Goal: Task Accomplishment & Management: Manage account settings

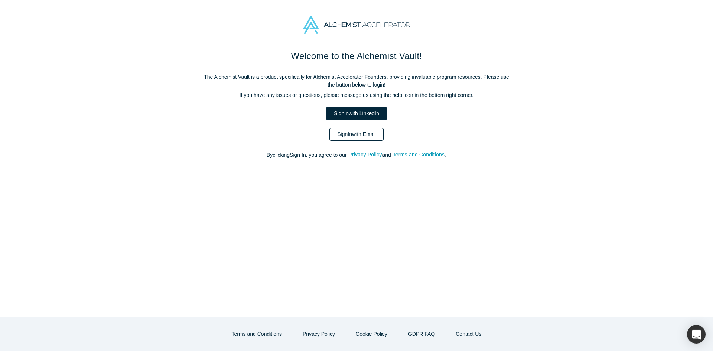
click at [336, 137] on link "Sign In with Email" at bounding box center [356, 134] width 54 height 13
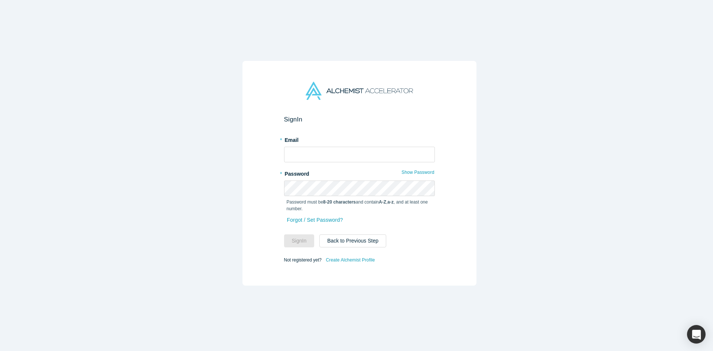
click at [322, 143] on div "* Email" at bounding box center [359, 148] width 151 height 29
click at [316, 155] on input "text" at bounding box center [359, 155] width 151 height 16
type input "[EMAIL_ADDRESS][DOMAIN_NAME]"
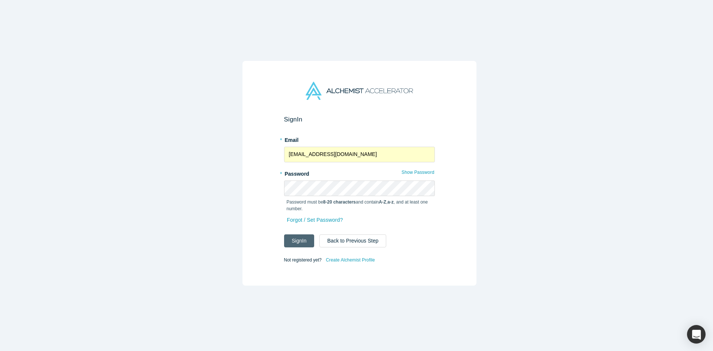
click at [294, 243] on button "Sign In" at bounding box center [299, 240] width 30 height 13
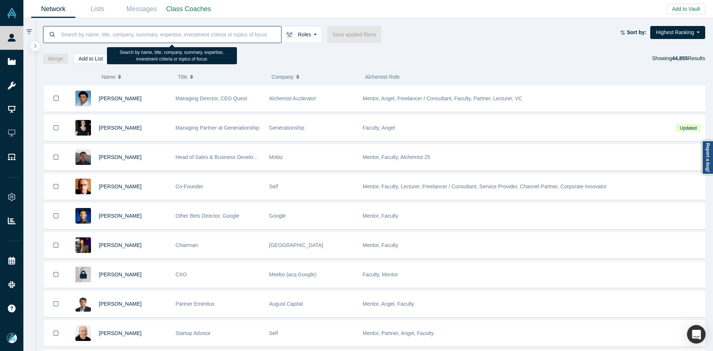
click at [206, 34] on input at bounding box center [170, 34] width 221 height 17
paste input "[PERSON_NAME]"
click at [226, 35] on input at bounding box center [170, 34] width 221 height 17
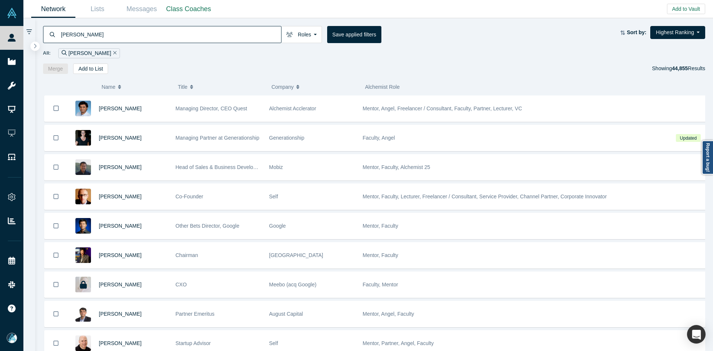
type input "[PERSON_NAME]"
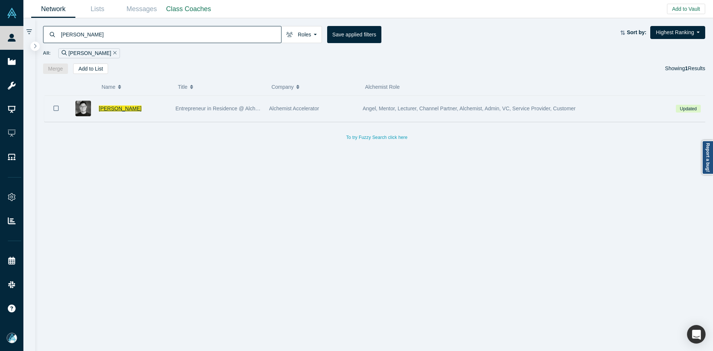
click at [118, 107] on span "[PERSON_NAME]" at bounding box center [120, 108] width 43 height 6
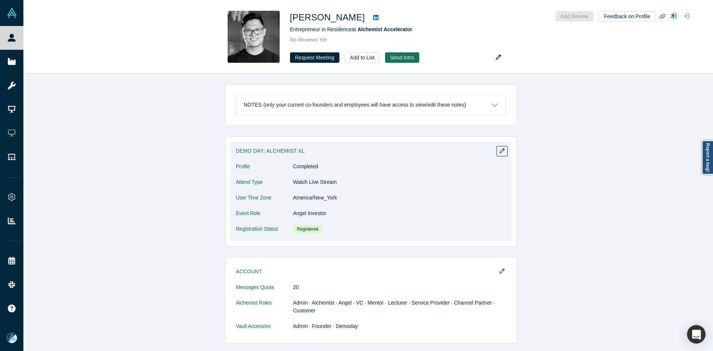
drag, startPoint x: 331, startPoint y: 265, endPoint x: 298, endPoint y: 245, distance: 38.7
click at [298, 245] on div "Demo Day: Alchemist XL Profile Completed Attend Type Watch Live Stream User Tim…" at bounding box center [371, 191] width 292 height 110
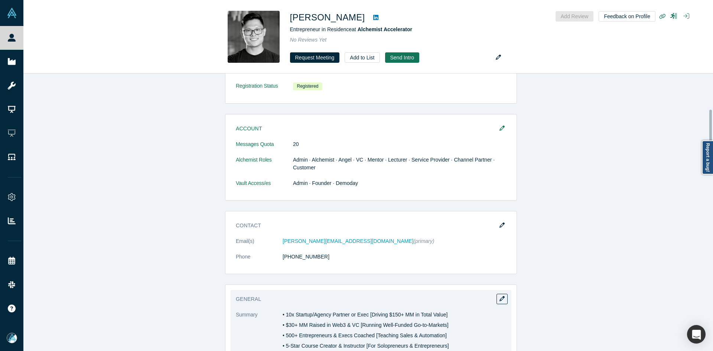
scroll to position [186, 0]
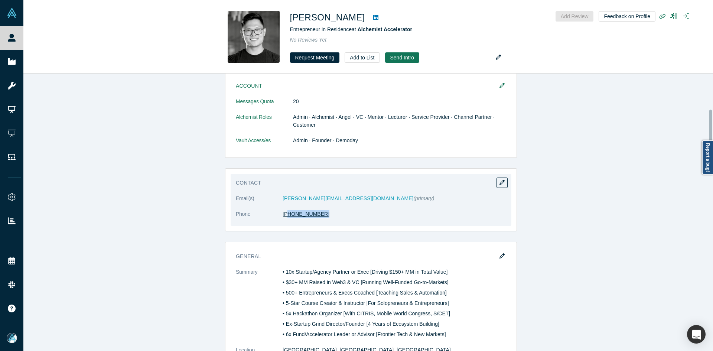
copy link "14) 402-7193"
drag, startPoint x: 302, startPoint y: 216, endPoint x: 283, endPoint y: 216, distance: 18.9
click at [283, 216] on dd "[PHONE_NUMBER]" at bounding box center [395, 214] width 224 height 8
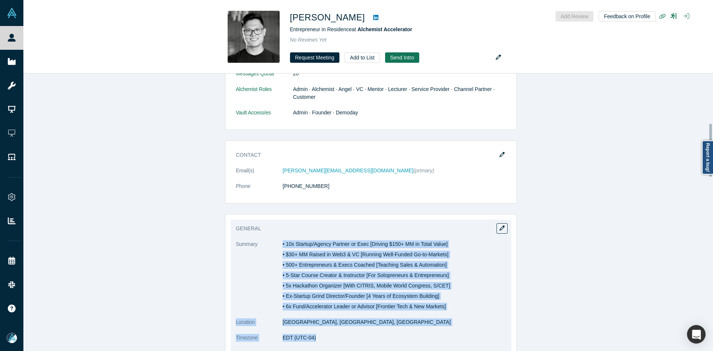
scroll to position [260, 0]
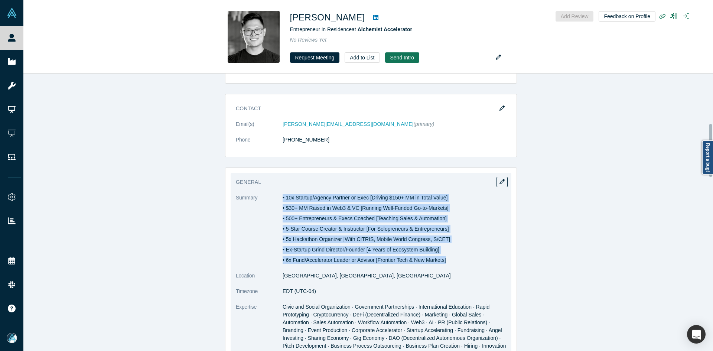
copy dl "• 10x Startup/Agency Partner or Exec [Driving $150+ MM in Total Value] • $30+ M…"
drag, startPoint x: 277, startPoint y: 270, endPoint x: 452, endPoint y: 259, distance: 174.9
click at [452, 259] on dl "Summary • 10x Startup/Agency Partner or Exec [Driving $150+ MM in Total Value] …" at bounding box center [371, 307] width 270 height 226
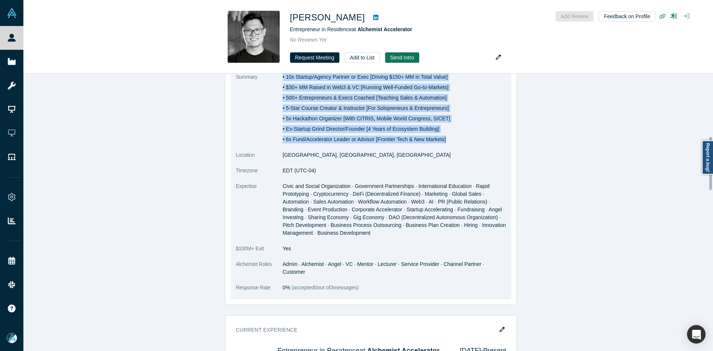
scroll to position [408, 0]
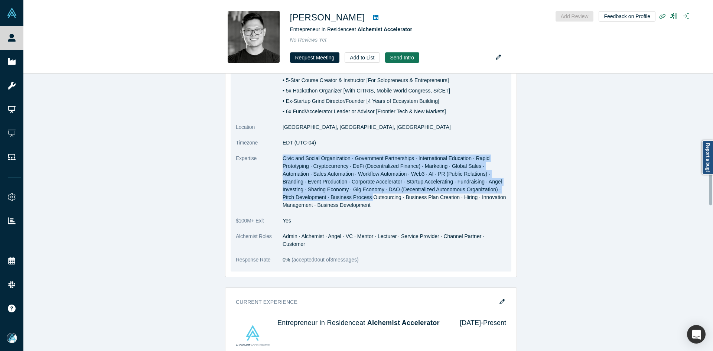
copy span "Civic and Social Organization · Government Partnerships · International Educati…"
drag, startPoint x: 280, startPoint y: 158, endPoint x: 276, endPoint y: 80, distance: 77.7
click at [369, 204] on dd "Civic and Social Organization · Government Partnerships · International Educati…" at bounding box center [395, 181] width 224 height 55
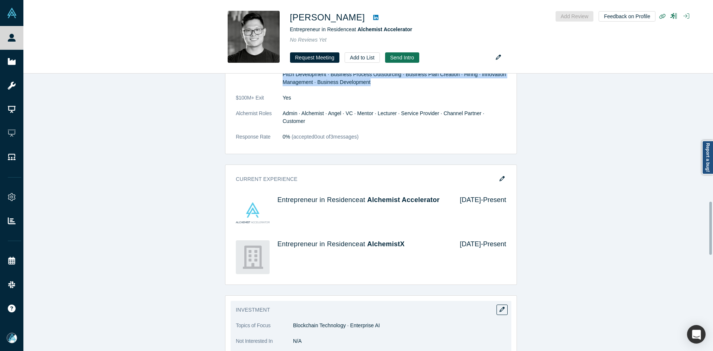
scroll to position [668, 0]
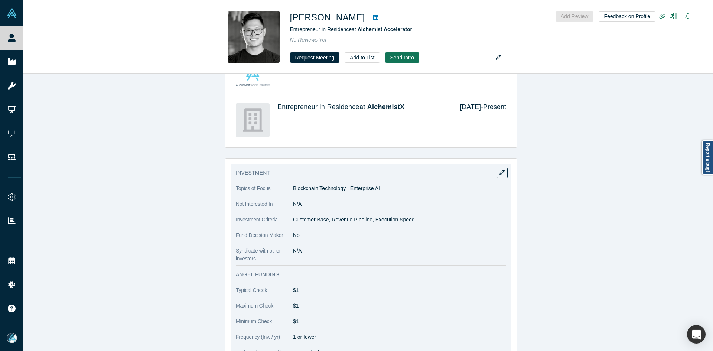
click at [317, 216] on dl "Topics of Focus Blockchain Technology · Enterprise AI Not Interested In N/A Inv…" at bounding box center [371, 224] width 270 height 78
click at [317, 216] on p "Customer Base, Revenue Pipeline, Execution Speed" at bounding box center [399, 220] width 213 height 8
copy dl "Customer Base, Revenue Pipeline, Execution Speed"
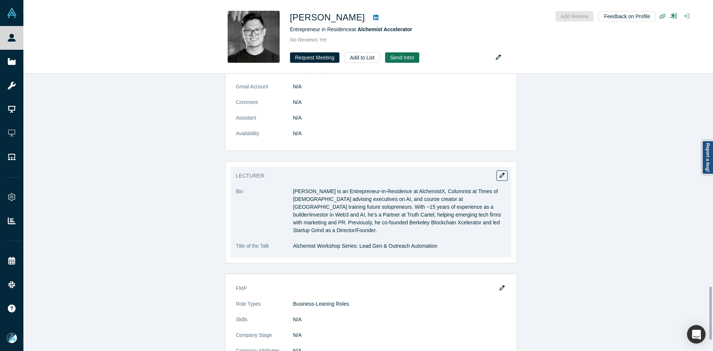
scroll to position [1114, 0]
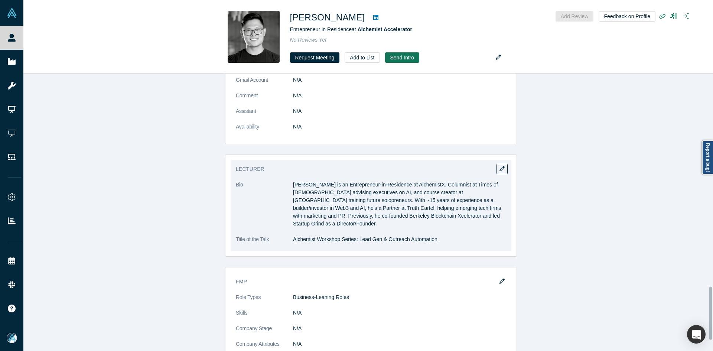
click at [307, 184] on p "[PERSON_NAME] is an Entrepreneur-in-Residence at AlchemistX, Columnist at Times…" at bounding box center [399, 204] width 213 height 47
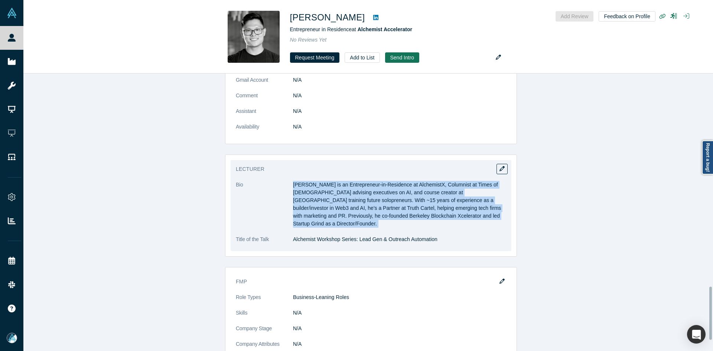
copy dl "[PERSON_NAME] is an Entrepreneur-in-Residence at AlchemistX, Columnist at Times…"
click at [307, 184] on p "[PERSON_NAME] is an Entrepreneur-in-Residence at AlchemistX, Columnist at Times…" at bounding box center [399, 204] width 213 height 47
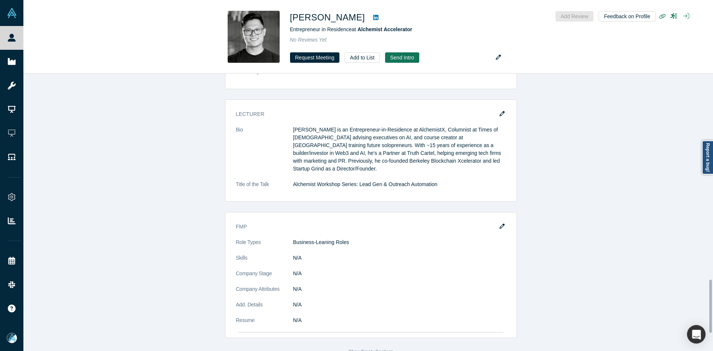
scroll to position [0, 0]
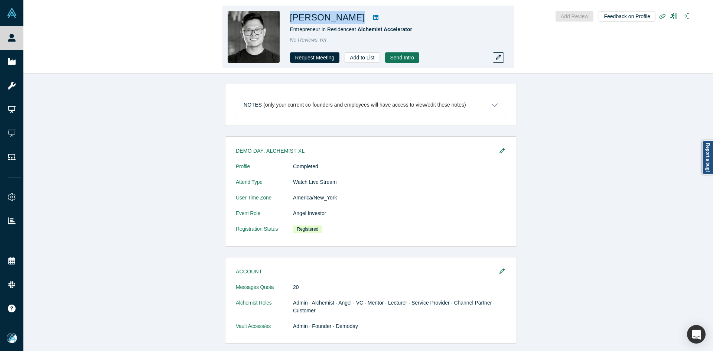
copy div "[PERSON_NAME]"
drag, startPoint x: 326, startPoint y: 18, endPoint x: 291, endPoint y: 18, distance: 35.3
click at [291, 18] on div "[PERSON_NAME]" at bounding box center [394, 17] width 208 height 13
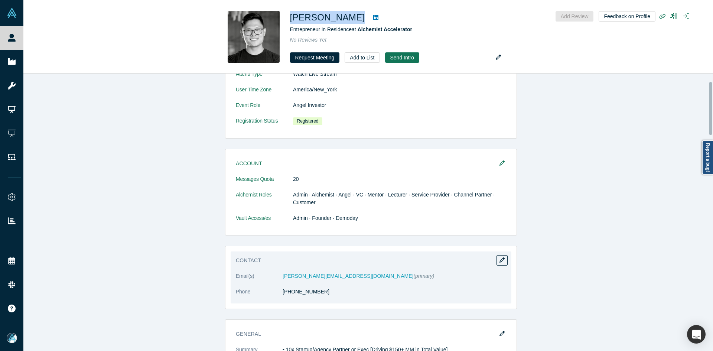
scroll to position [186, 0]
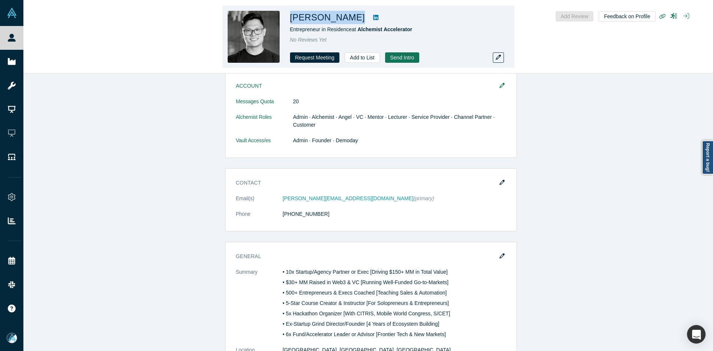
click at [370, 15] on link at bounding box center [375, 17] width 11 height 9
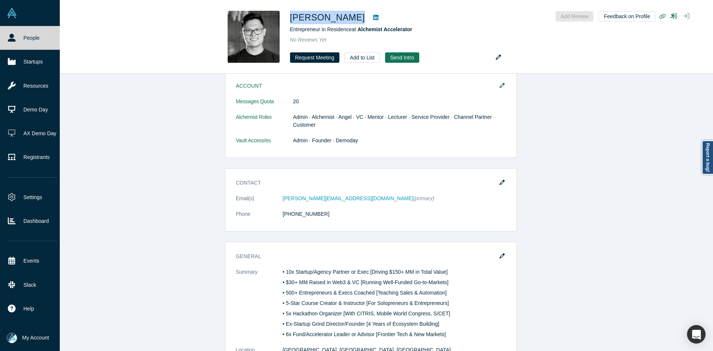
click at [20, 43] on link "People" at bounding box center [32, 38] width 65 height 24
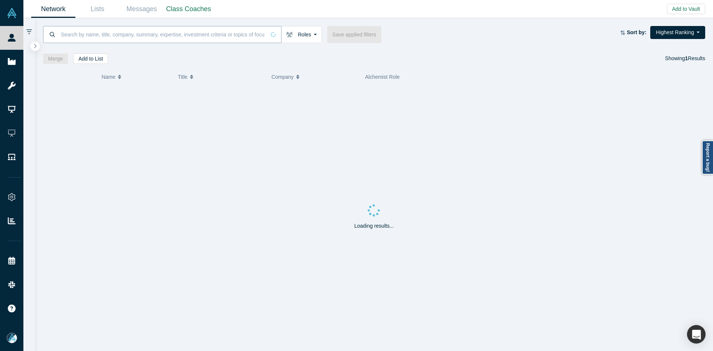
click at [94, 36] on input at bounding box center [162, 34] width 205 height 17
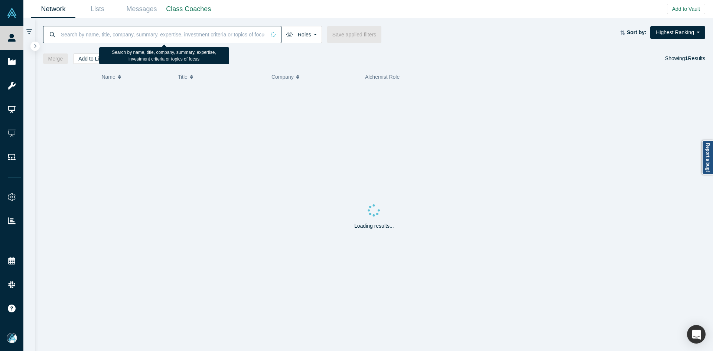
paste input "[PERSON_NAME] MBA M.Ed."
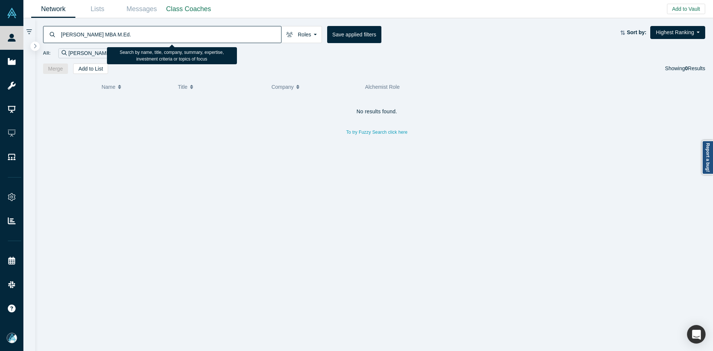
click at [148, 33] on input "[PERSON_NAME] MBA M.Ed." at bounding box center [170, 34] width 221 height 17
paste input "[PERSON_NAME][EMAIL_ADDRESS][DOMAIN_NAME]"
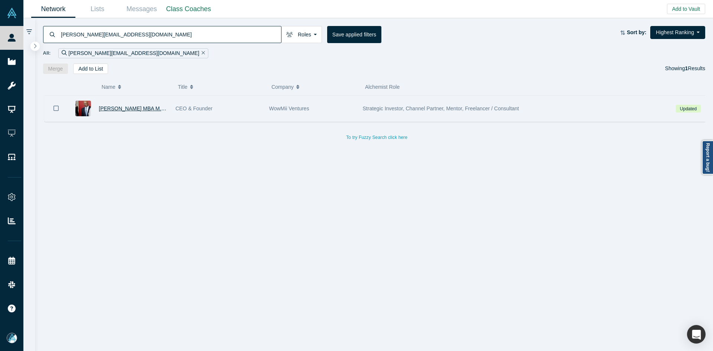
type input "[PERSON_NAME][EMAIL_ADDRESS][DOMAIN_NAME]"
click at [147, 107] on span "[PERSON_NAME] MBA M.Ed." at bounding box center [134, 108] width 70 height 6
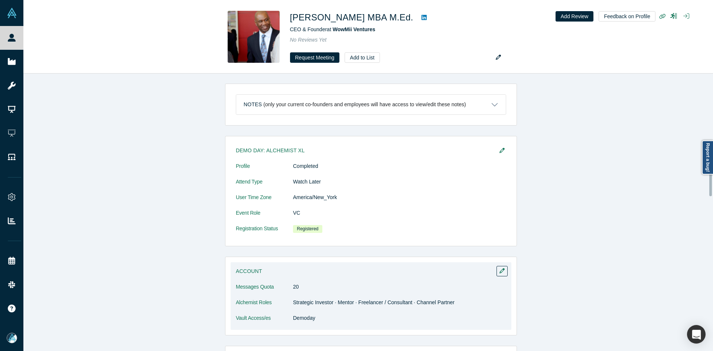
scroll to position [408, 0]
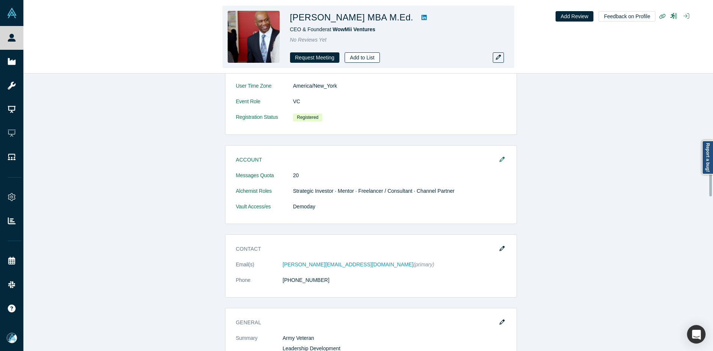
click at [357, 55] on button "Add to List" at bounding box center [362, 57] width 35 height 10
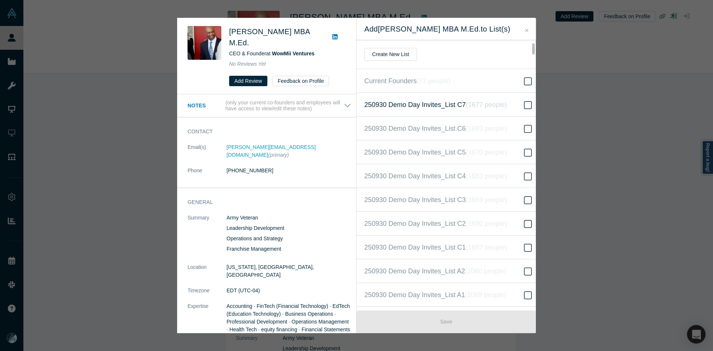
scroll to position [167, 0]
click at [433, 167] on label "250930 Demo Day Invites_Base List ( 16669 people )" at bounding box center [448, 176] width 185 height 24
click at [0, 0] on input "250930 Demo Day Invites_Base List ( 16669 people )" at bounding box center [0, 0] width 0 height 0
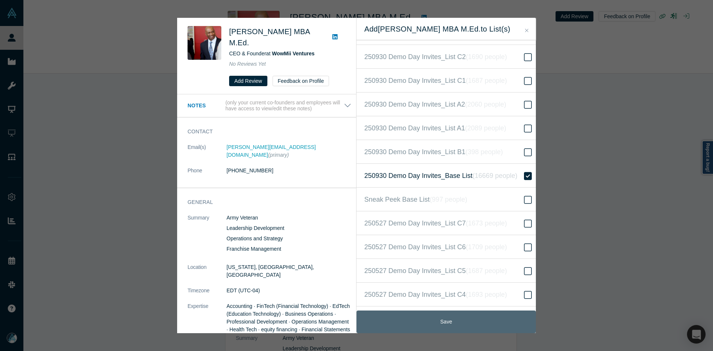
click at [444, 323] on button "Save" at bounding box center [445, 321] width 179 height 23
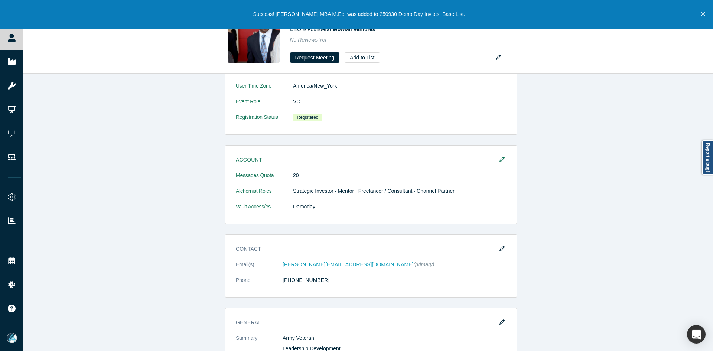
drag, startPoint x: 265, startPoint y: 215, endPoint x: 279, endPoint y: 229, distance: 19.4
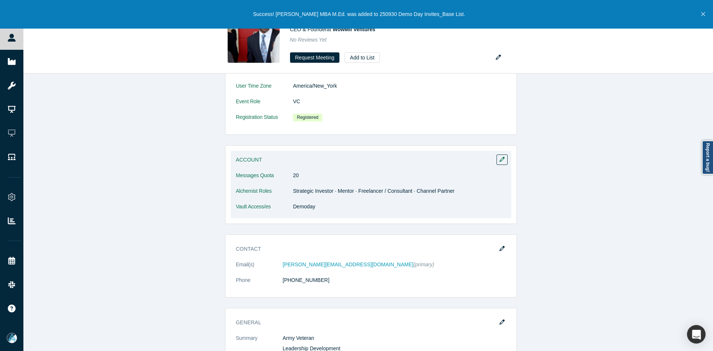
click at [332, 203] on dd "Demoday" at bounding box center [399, 207] width 213 height 8
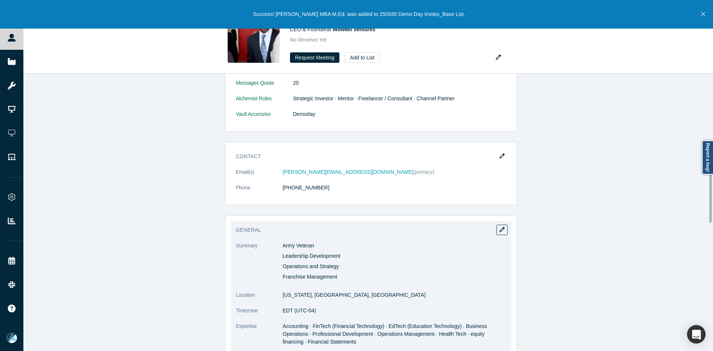
scroll to position [557, 0]
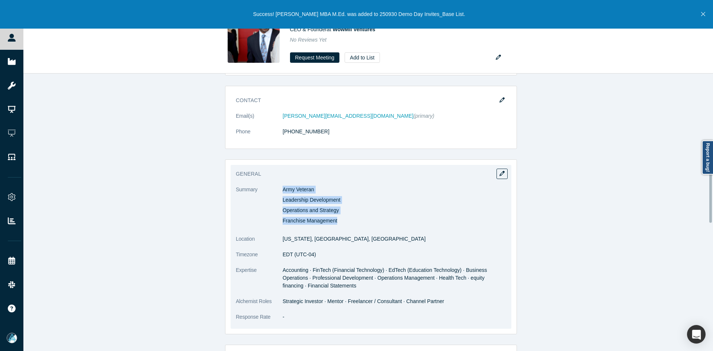
drag, startPoint x: 279, startPoint y: 189, endPoint x: 353, endPoint y: 222, distance: 80.9
click at [353, 224] on dl "Summary Army Veteran Leadership Development Operations and Strategy Franchise M…" at bounding box center [371, 257] width 270 height 143
copy dl "Army Veteran Leadership Development Operations and Strategy Franchise Management"
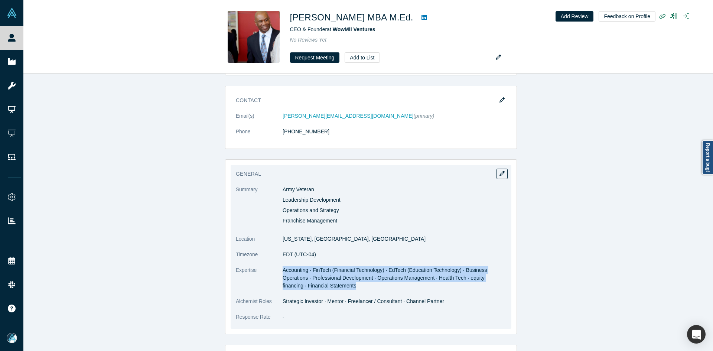
copy span "Accounting · FinTech (Financial Technology) · EdTech (Education Technology) · B…"
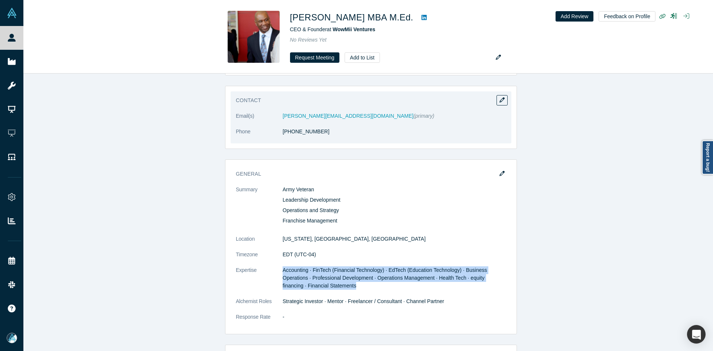
drag, startPoint x: 281, startPoint y: 269, endPoint x: 292, endPoint y: 122, distance: 147.4
click at [335, 285] on dd "Accounting · FinTech (Financial Technology) · EdTech (Education Technology) · B…" at bounding box center [395, 277] width 224 height 23
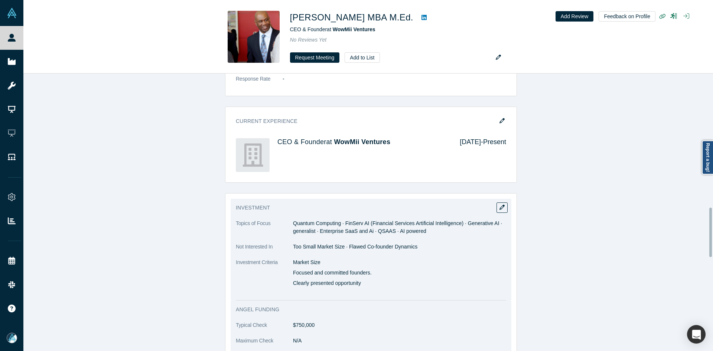
scroll to position [854, 0]
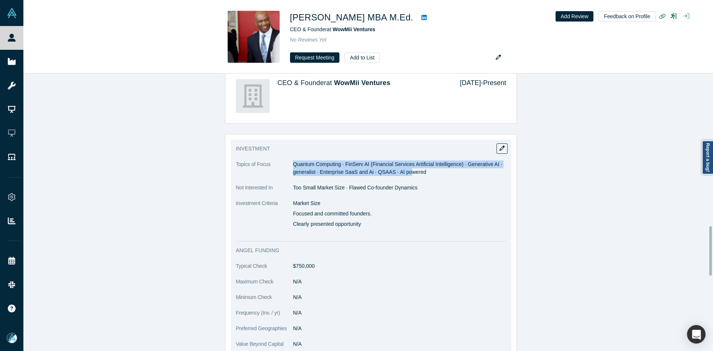
copy span "Quantum Computing · FinServ AI (Financial Services Artificial Intelligence) · G…"
drag, startPoint x: 291, startPoint y: 163, endPoint x: 420, endPoint y: 175, distance: 130.1
click at [420, 175] on dd "Quantum Computing · FinServ AI (Financial Services Artificial Intelligence) · G…" at bounding box center [399, 168] width 213 height 16
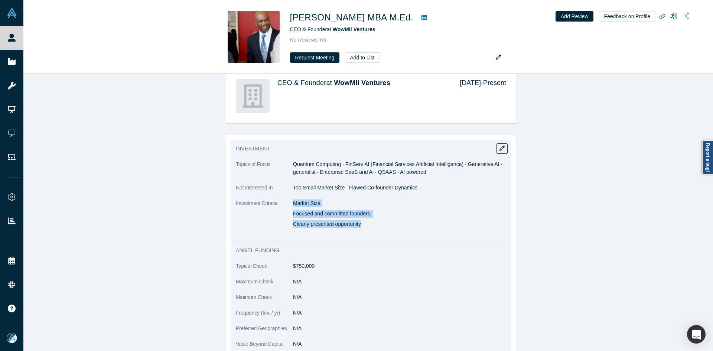
drag, startPoint x: 291, startPoint y: 202, endPoint x: 369, endPoint y: 228, distance: 81.7
click at [369, 228] on dd "Market Size Focused and committed founders. Clearly presented opportunity" at bounding box center [399, 214] width 213 height 31
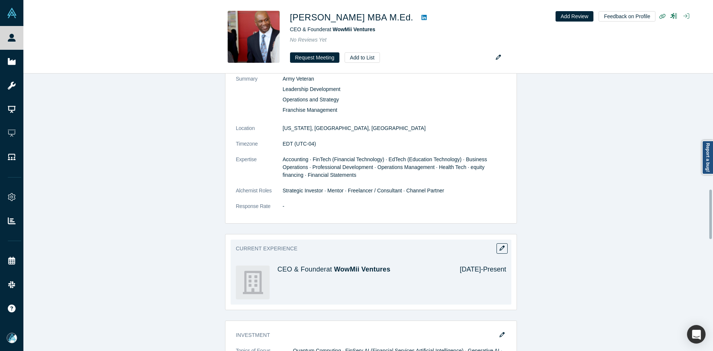
scroll to position [668, 0]
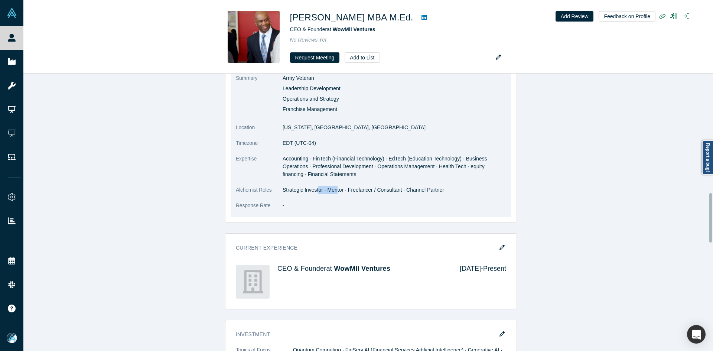
drag, startPoint x: 314, startPoint y: 193, endPoint x: 352, endPoint y: 147, distance: 59.4
click at [348, 188] on dd "Strategic Investor · Mentor · Freelancer / Consultant · Channel Partner" at bounding box center [395, 190] width 224 height 8
click at [360, 199] on dl "Summary Army Veteran Leadership Development Operations and Strategy Franchise M…" at bounding box center [371, 145] width 270 height 143
drag, startPoint x: 335, startPoint y: 192, endPoint x: 373, endPoint y: 139, distance: 65.2
click at [399, 191] on dd "Strategic Investor · Mentor · Freelancer / Consultant · Channel Partner" at bounding box center [395, 190] width 224 height 8
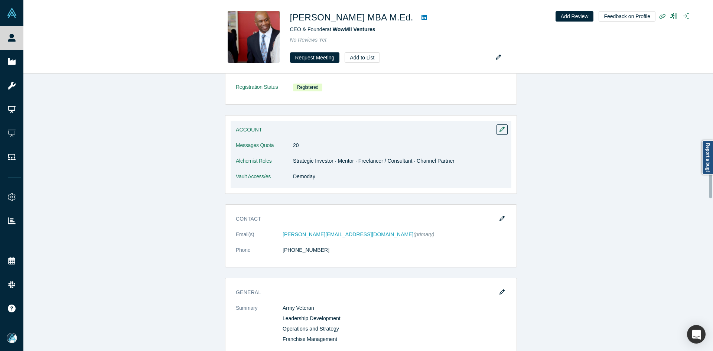
scroll to position [420, 0]
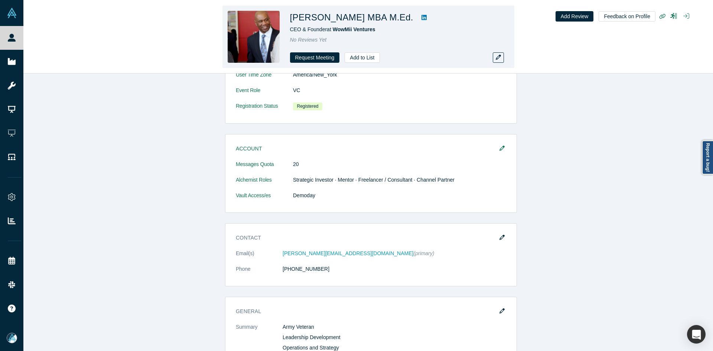
click at [421, 19] on icon at bounding box center [423, 17] width 5 height 5
drag, startPoint x: 392, startPoint y: 19, endPoint x: 290, endPoint y: 19, distance: 101.7
click at [290, 19] on div "[PERSON_NAME] MBA M.Ed." at bounding box center [394, 17] width 208 height 13
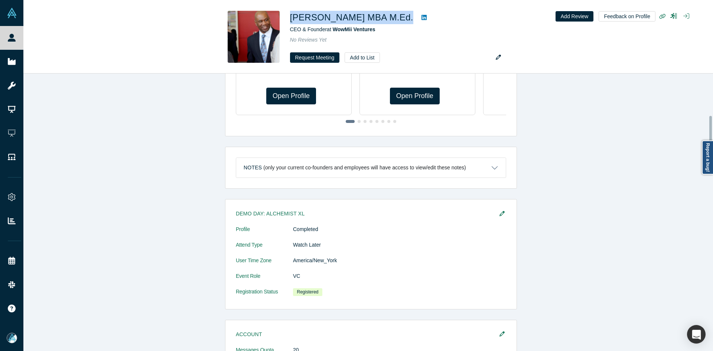
scroll to position [382, 0]
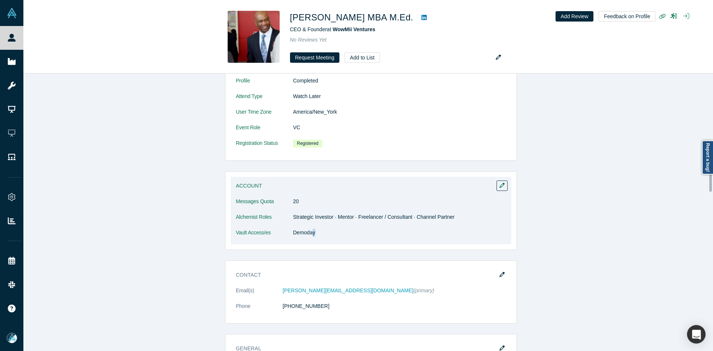
drag, startPoint x: 322, startPoint y: 244, endPoint x: 309, endPoint y: 245, distance: 12.7
click at [309, 245] on div "Account Messages Quota 20 Alchemist Roles Strategic Investor · Mentor · Freelan…" at bounding box center [371, 210] width 292 height 79
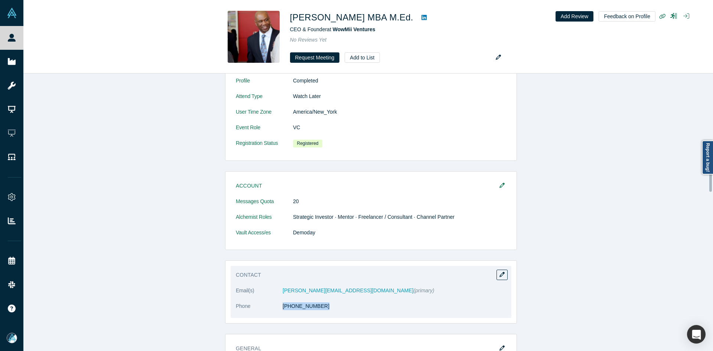
drag, startPoint x: 325, startPoint y: 314, endPoint x: 287, endPoint y: 319, distance: 37.8
click at [287, 319] on div "Contact Email(s) [PERSON_NAME][EMAIL_ADDRESS][DOMAIN_NAME] (primary) Phone [PHO…" at bounding box center [371, 291] width 292 height 63
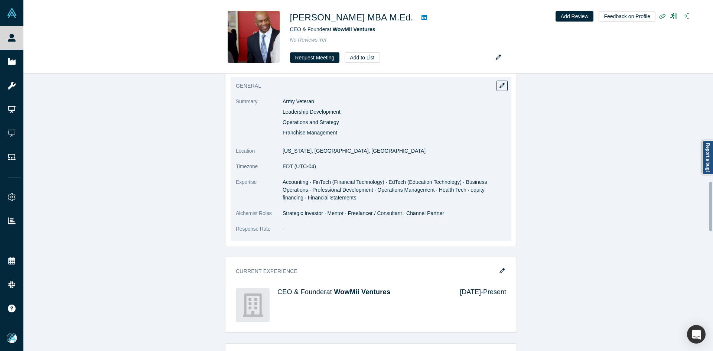
scroll to position [679, 0]
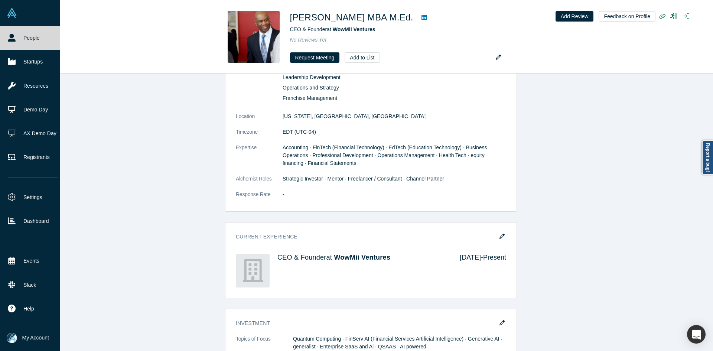
click at [15, 35] on icon at bounding box center [12, 38] width 8 height 8
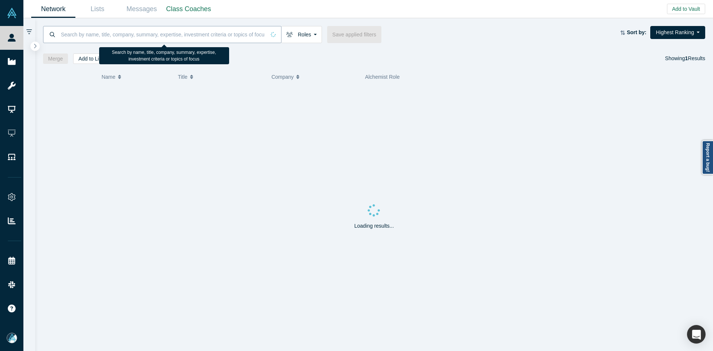
click at [185, 40] on input at bounding box center [162, 34] width 205 height 17
paste input "[PERSON_NAME]"
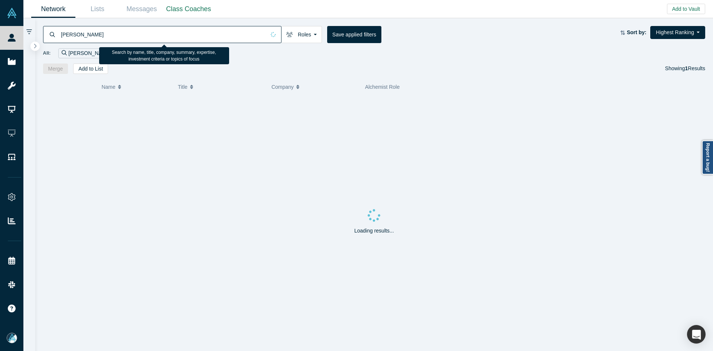
type input "[PERSON_NAME]"
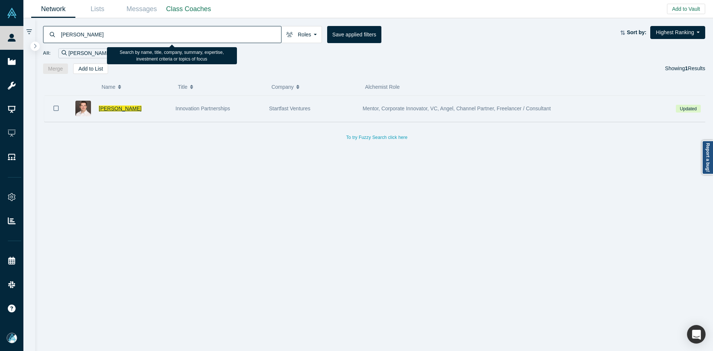
click at [114, 111] on span "[PERSON_NAME]" at bounding box center [120, 108] width 43 height 6
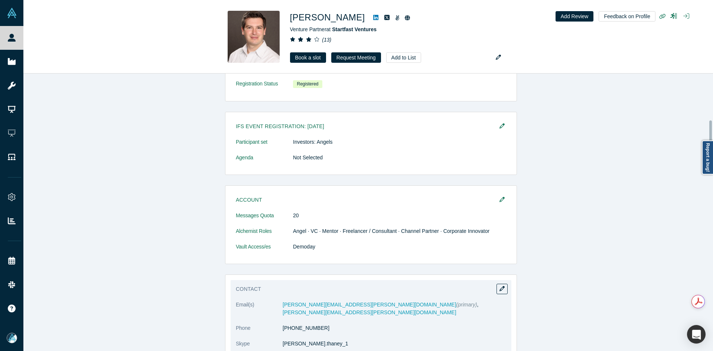
scroll to position [549, 0]
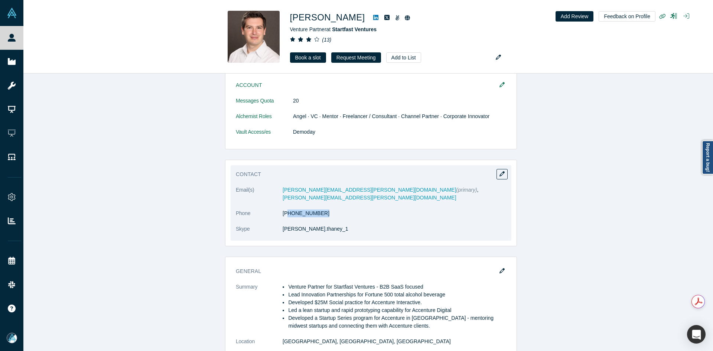
drag, startPoint x: 299, startPoint y: 209, endPoint x: 285, endPoint y: 210, distance: 13.8
click at [285, 210] on dl "Email(s) [PERSON_NAME][EMAIL_ADDRESS][PERSON_NAME][DOMAIN_NAME] (primary) , [PE…" at bounding box center [371, 213] width 270 height 55
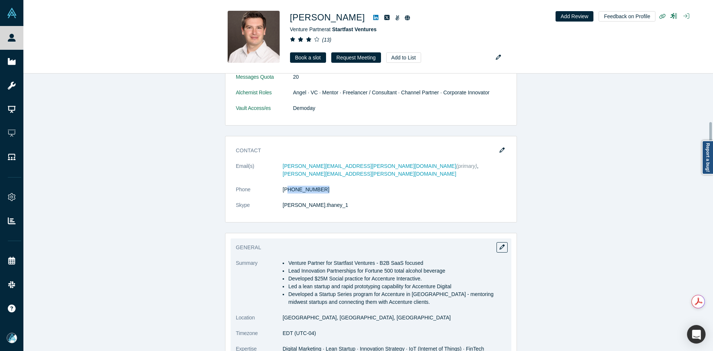
scroll to position [586, 0]
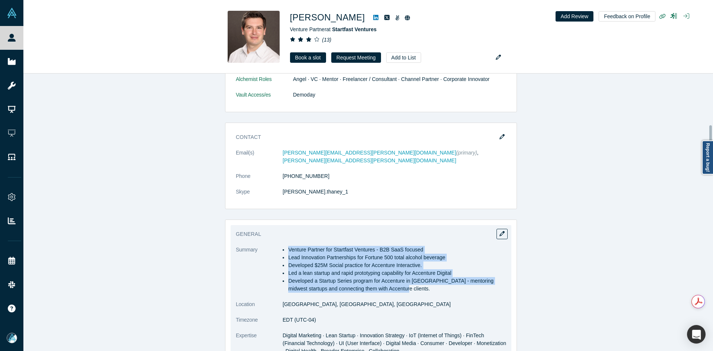
drag, startPoint x: 286, startPoint y: 240, endPoint x: 453, endPoint y: 280, distance: 171.1
click at [453, 280] on ul "Venture Partner for Startfast Ventures - B2B SaaS focused Lead Innovation Partn…" at bounding box center [395, 269] width 224 height 47
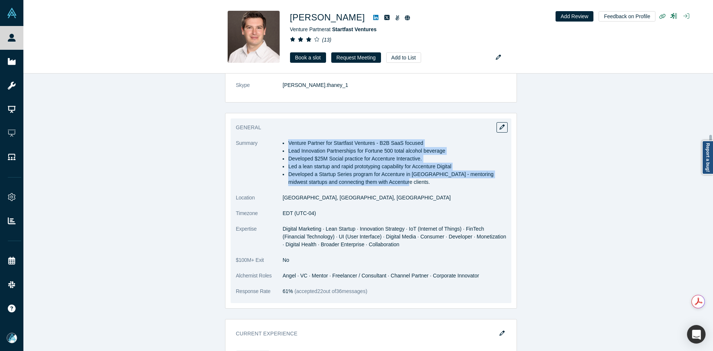
scroll to position [698, 0]
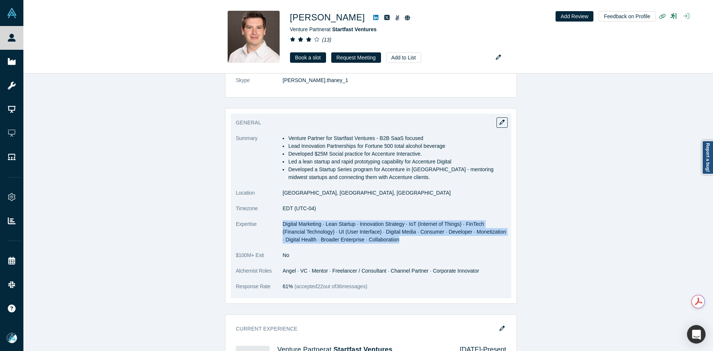
drag, startPoint x: 280, startPoint y: 217, endPoint x: 376, endPoint y: 237, distance: 97.9
click at [376, 237] on dl "Summary Venture Partner for Startfast Ventures - B2B SaaS focused Lead Innovati…" at bounding box center [371, 216] width 270 height 164
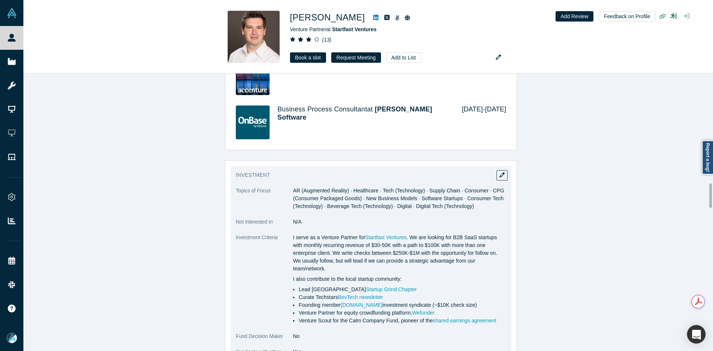
scroll to position [1255, 0]
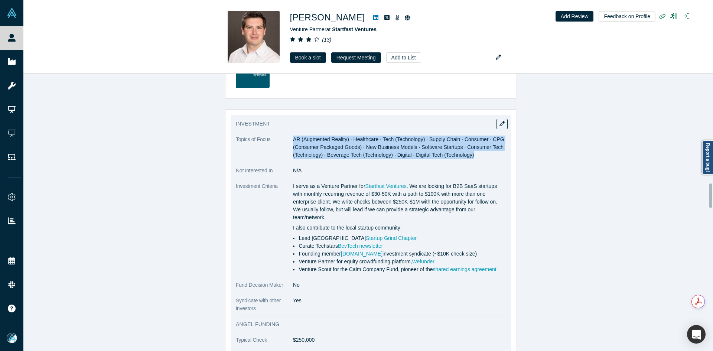
drag, startPoint x: 301, startPoint y: 129, endPoint x: 467, endPoint y: 147, distance: 166.5
click at [467, 147] on span "AR (Augmented Reality) · Healthcare · Tech (Technology) · Supply Chain · Consum…" at bounding box center [398, 147] width 211 height 22
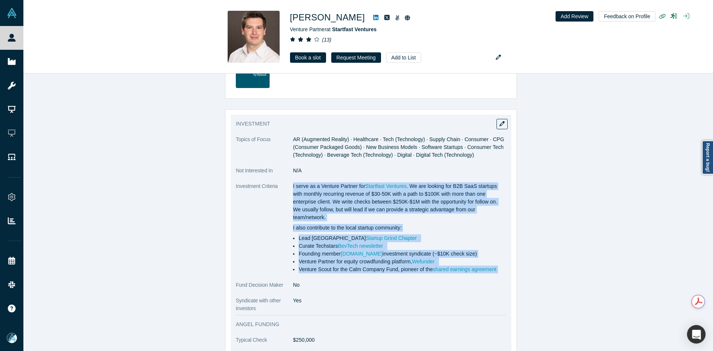
drag, startPoint x: 290, startPoint y: 176, endPoint x: 494, endPoint y: 253, distance: 218.2
click at [494, 253] on div "I serve as a Venture Partner for Startfast Ventures . We are looking for B2B Sa…" at bounding box center [399, 227] width 213 height 91
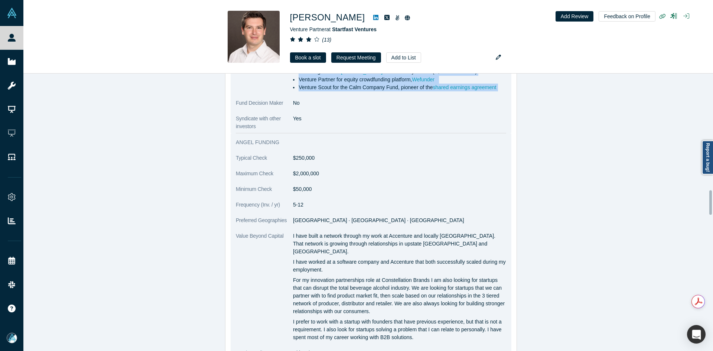
scroll to position [1440, 0]
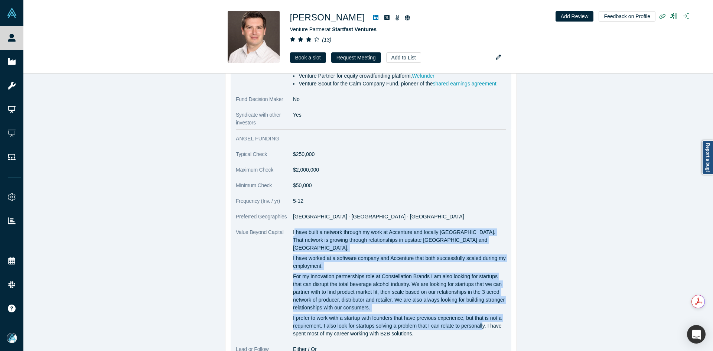
drag, startPoint x: 291, startPoint y: 215, endPoint x: 470, endPoint y: 292, distance: 194.6
click at [480, 300] on div "I have built a network through my work at Accenture and locally [GEOGRAPHIC_DAT…" at bounding box center [399, 282] width 213 height 109
click at [335, 273] on p "For my innovation partnerships role at Constellation Brands I am also looking f…" at bounding box center [399, 292] width 213 height 39
click at [293, 228] on p "I have built a network through my work at Accenture and locally [GEOGRAPHIC_DAT…" at bounding box center [399, 239] width 213 height 23
drag, startPoint x: 288, startPoint y: 213, endPoint x: 434, endPoint y: 308, distance: 173.7
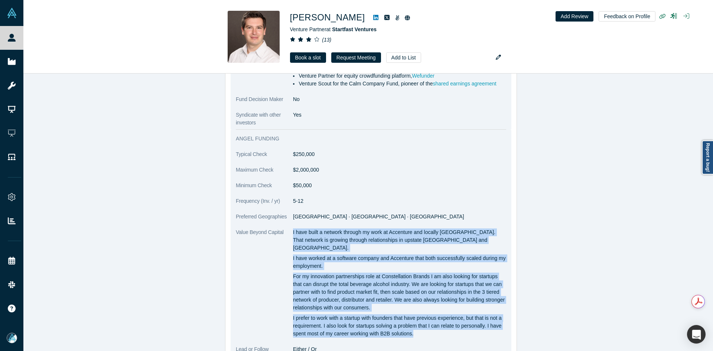
click at [434, 308] on dl "Typical Check $250,000 Maximum Check $2,000,000 Minimum Check $50,000 Frequency…" at bounding box center [371, 255] width 270 height 211
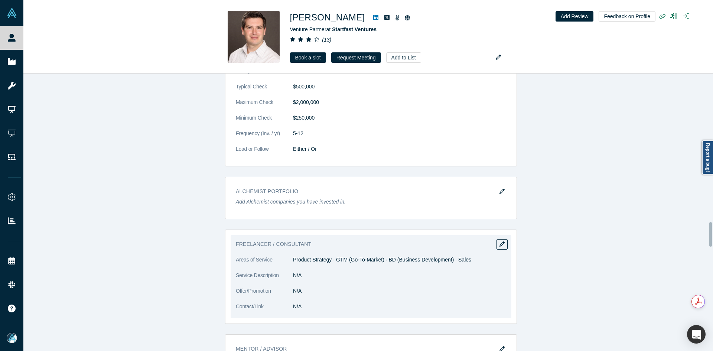
scroll to position [1886, 0]
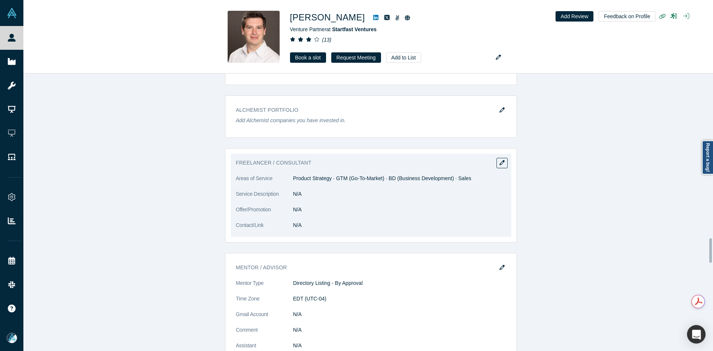
click at [310, 175] on dd "Product Strategy · GTM (Go-To-Market) · BD (Business Development) · Sales" at bounding box center [399, 179] width 213 height 8
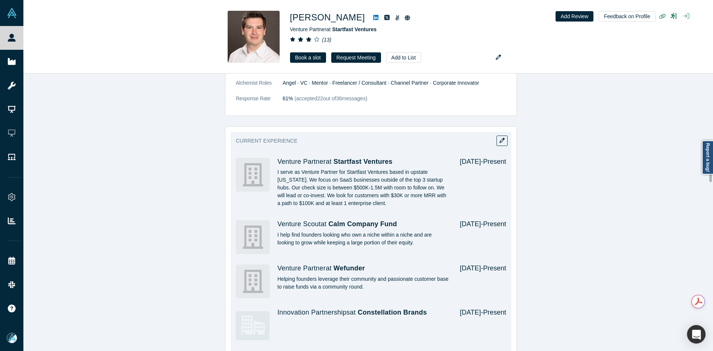
scroll to position [772, 0]
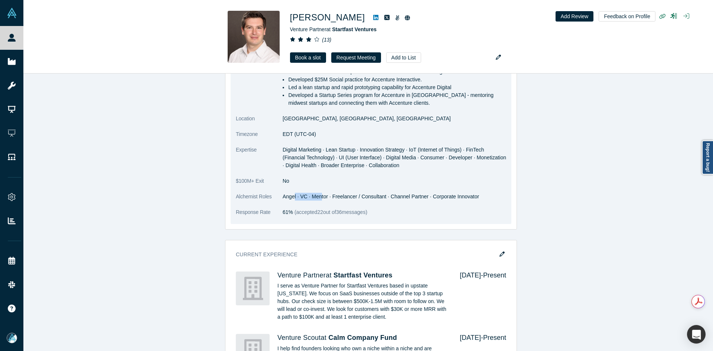
drag, startPoint x: 291, startPoint y: 188, endPoint x: 317, endPoint y: 189, distance: 26.8
click at [317, 193] on dd "Angel · VC · Mentor · Freelancer / Consultant · Channel Partner · Corporate Inn…" at bounding box center [395, 197] width 224 height 8
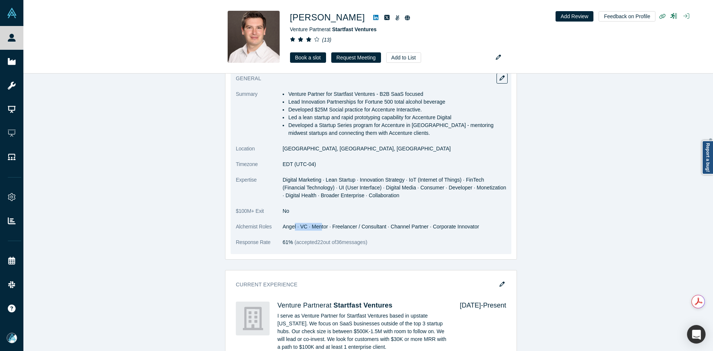
scroll to position [735, 0]
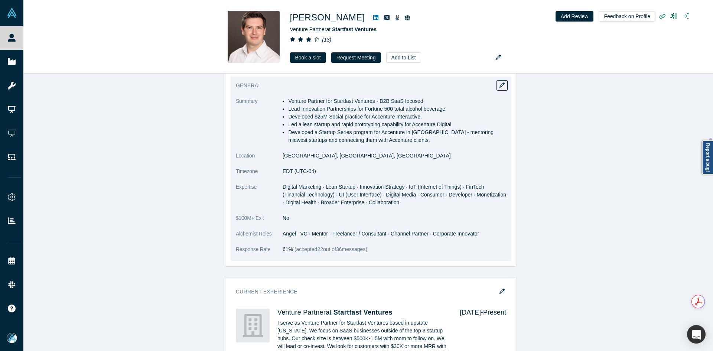
click at [350, 233] on dl "Summary Venture Partner for Startfast Ventures - B2B SaaS focused Lead Innovati…" at bounding box center [371, 179] width 270 height 164
drag, startPoint x: 327, startPoint y: 227, endPoint x: 340, endPoint y: 226, distance: 13.0
click at [339, 230] on dd "Angel · VC · Mentor · Freelancer / Consultant · Channel Partner · Corporate Inn…" at bounding box center [395, 234] width 224 height 8
click at [389, 253] on div "General Summary Venture Partner for Startfast Ventures - B2B SaaS focused Lead …" at bounding box center [371, 169] width 292 height 196
drag, startPoint x: 432, startPoint y: 230, endPoint x: 444, endPoint y: 216, distance: 18.2
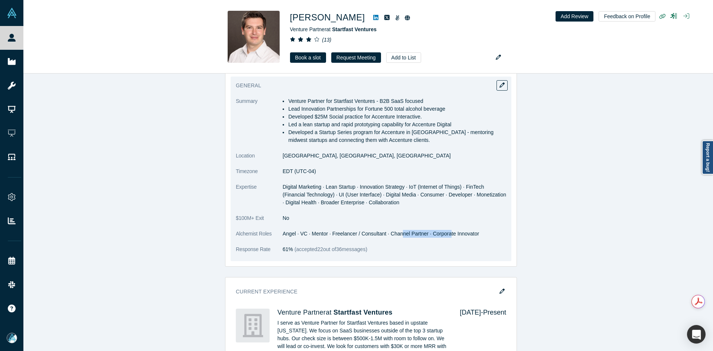
click at [445, 230] on dl "Summary Venture Partner for Startfast Ventures - B2B SaaS focused Lead Innovati…" at bounding box center [371, 179] width 270 height 164
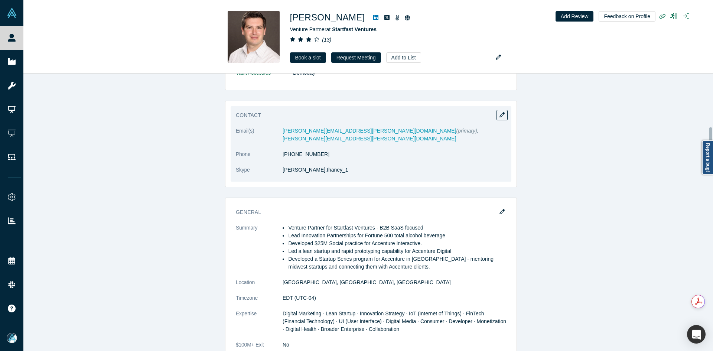
scroll to position [661, 0]
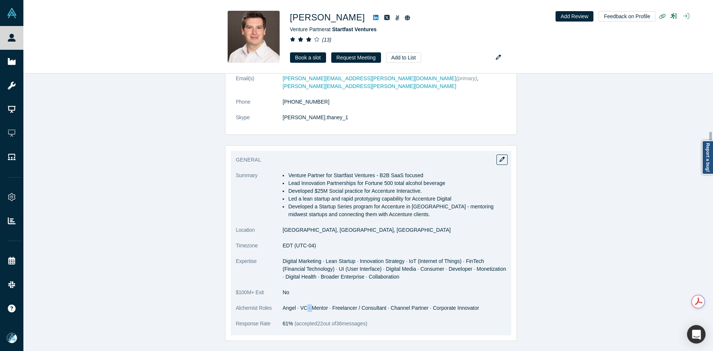
click at [309, 304] on dd "Angel · VC · Mentor · Freelancer / Consultant · Channel Partner · Corporate Inn…" at bounding box center [395, 308] width 224 height 8
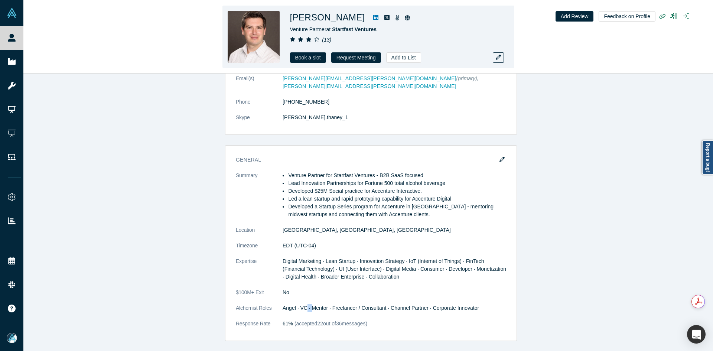
drag, startPoint x: 352, startPoint y: 18, endPoint x: 326, endPoint y: 18, distance: 25.6
click at [326, 18] on h1 "[PERSON_NAME]" at bounding box center [327, 17] width 75 height 13
drag, startPoint x: 382, startPoint y: 30, endPoint x: 333, endPoint y: 28, distance: 48.3
click at [333, 28] on div "Venture Partner at Startfast Ventures" at bounding box center [394, 30] width 208 height 8
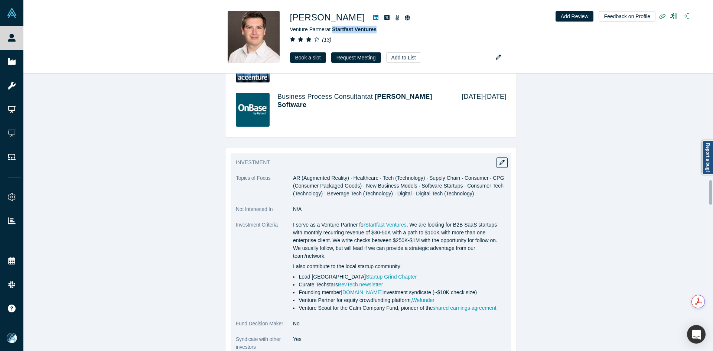
scroll to position [1217, 0]
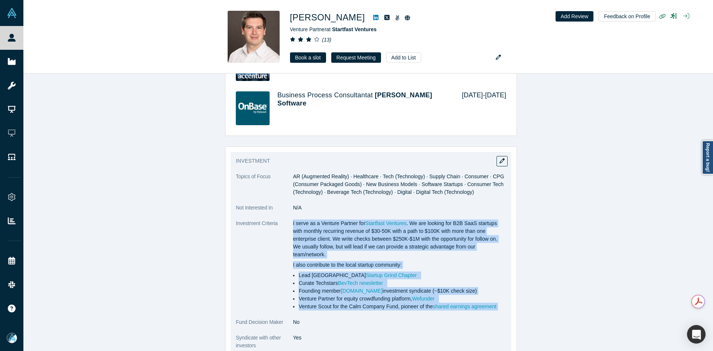
drag, startPoint x: 290, startPoint y: 215, endPoint x: 503, endPoint y: 287, distance: 225.0
click at [503, 287] on div "I serve as a Venture Partner for Startfast Ventures . We are looking for B2B Sa…" at bounding box center [399, 264] width 213 height 91
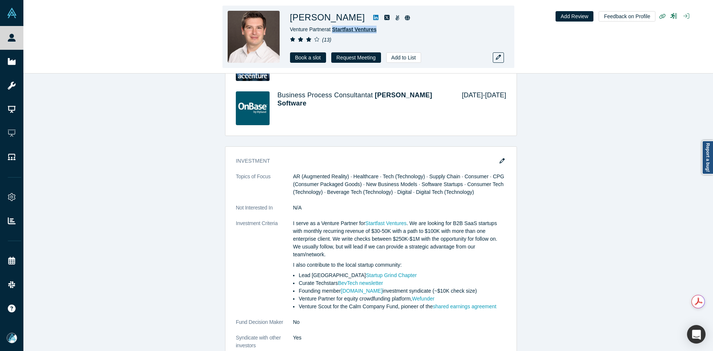
drag, startPoint x: 375, startPoint y: 31, endPoint x: 333, endPoint y: 31, distance: 42.0
click at [333, 31] on div "Venture Partner at Startfast Ventures" at bounding box center [394, 30] width 208 height 8
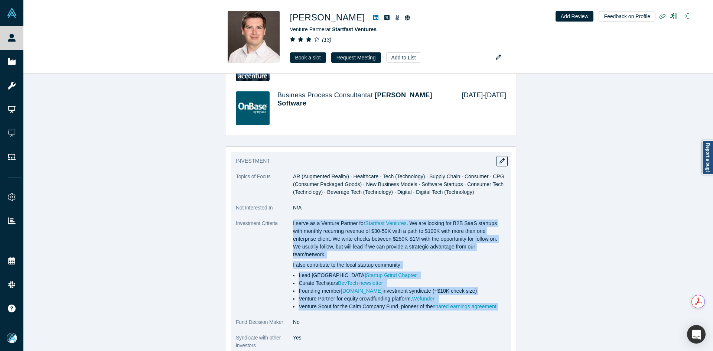
drag, startPoint x: 293, startPoint y: 212, endPoint x: 512, endPoint y: 241, distance: 221.4
click at [504, 288] on div "Investment Topics of Focus AR (Augmented Reality) · Healthcare · Tech (Technolo…" at bounding box center [371, 252] width 281 height 200
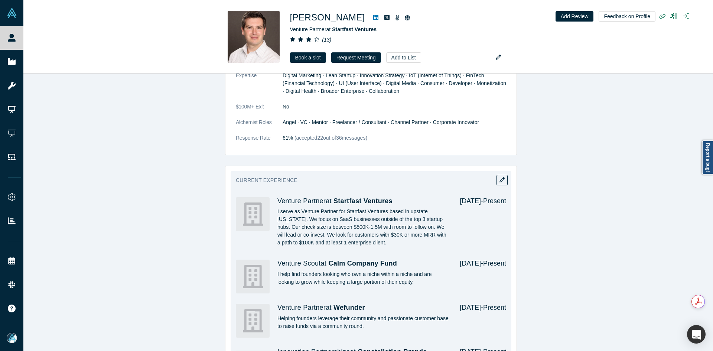
scroll to position [735, 0]
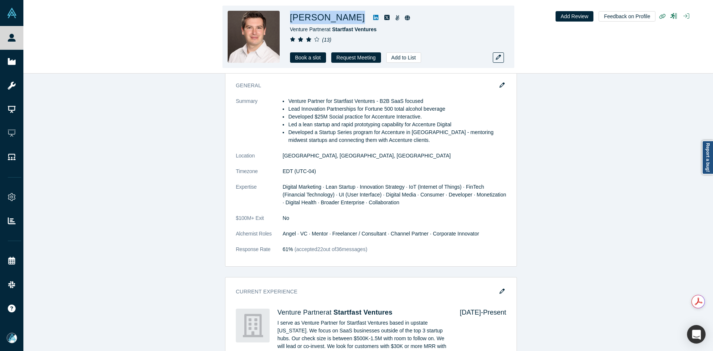
drag, startPoint x: 353, startPoint y: 19, endPoint x: 293, endPoint y: 17, distance: 59.4
click at [293, 17] on div "[PERSON_NAME]" at bounding box center [394, 17] width 208 height 13
click at [24, 34] on div "[PERSON_NAME] Venture Partner at Startfast Ventures ( 13 ) Book a slot Request …" at bounding box center [367, 36] width 689 height 73
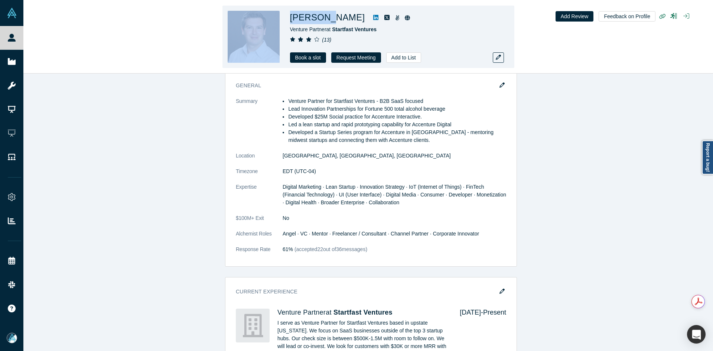
click at [24, 34] on div "[PERSON_NAME] Venture Partner at Startfast Ventures ( 13 ) Book a slot Request …" at bounding box center [367, 36] width 689 height 73
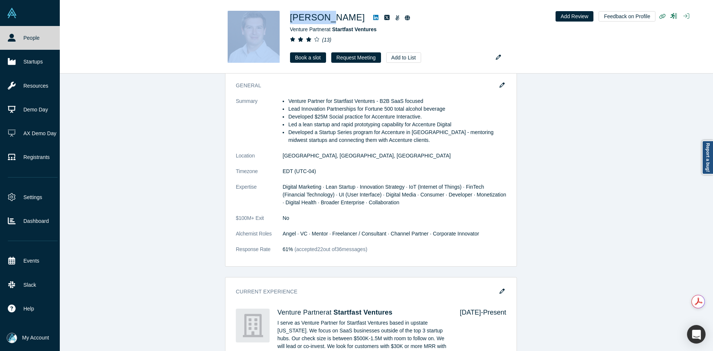
click at [19, 37] on link "People" at bounding box center [32, 38] width 65 height 24
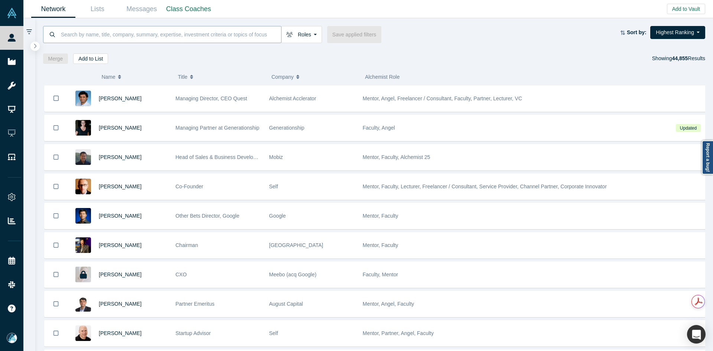
click at [205, 35] on input at bounding box center [170, 34] width 221 height 17
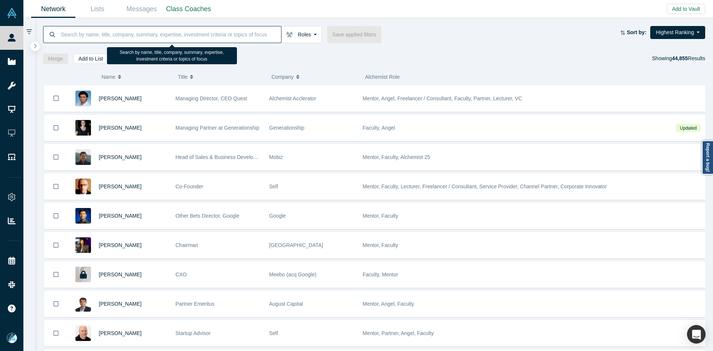
paste input "[PERSON_NAME]"
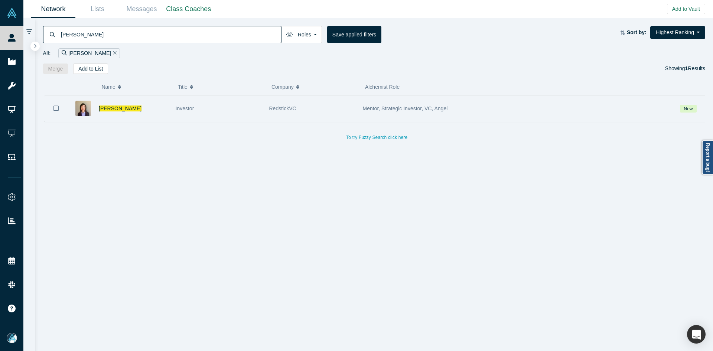
type input "[PERSON_NAME]"
click at [59, 106] on button "Bookmark" at bounding box center [56, 108] width 23 height 26
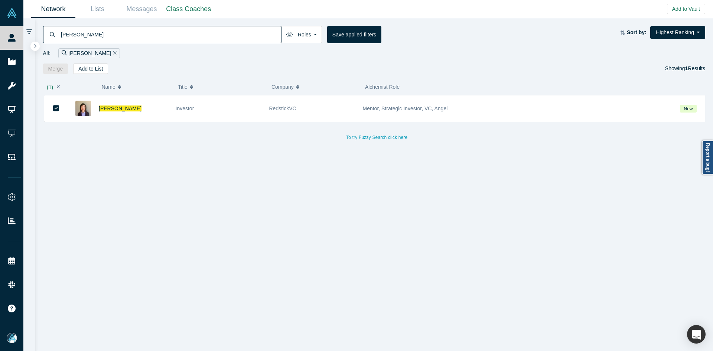
click at [94, 74] on div "( 1 ) Name Title Company Alchemist Role [PERSON_NAME] Investor RedstickVC Mento…" at bounding box center [374, 212] width 678 height 277
click at [93, 70] on button "Add to List" at bounding box center [90, 68] width 35 height 10
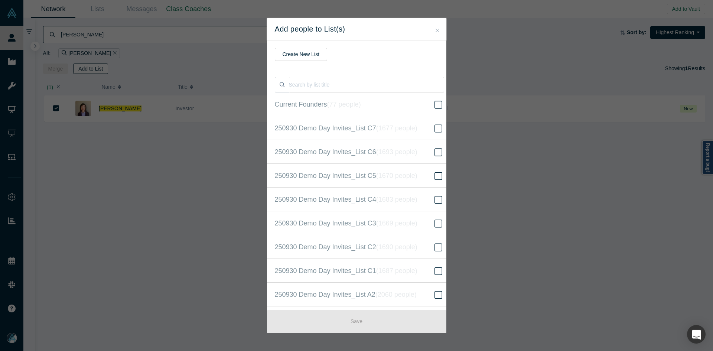
scroll to position [190, 0]
click at [434, 173] on icon at bounding box center [438, 175] width 8 height 9
click at [0, 0] on input "250930 Demo Day Invites_Base List ( 16669 people )" at bounding box center [0, 0] width 0 height 0
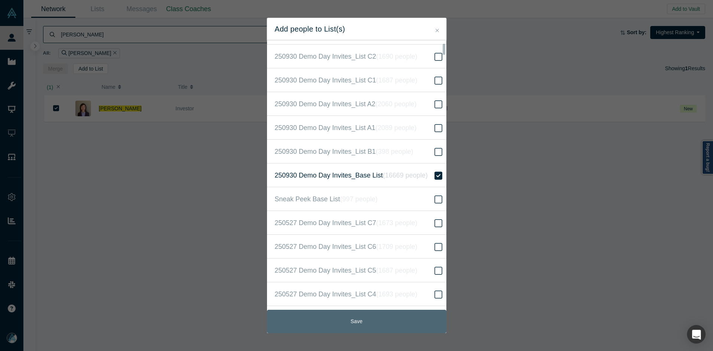
click at [370, 320] on button "Save" at bounding box center [356, 321] width 179 height 23
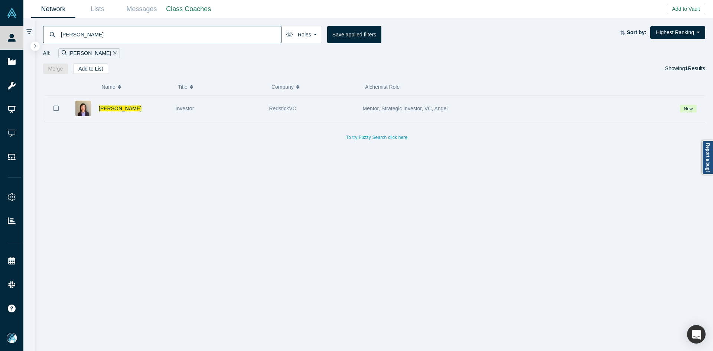
click at [115, 108] on span "[PERSON_NAME]" at bounding box center [120, 108] width 43 height 6
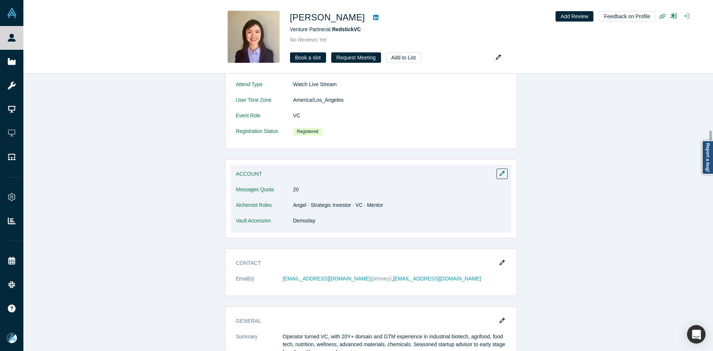
scroll to position [446, 0]
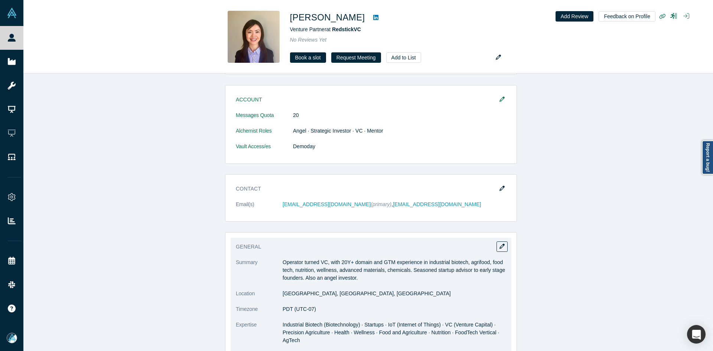
drag, startPoint x: 280, startPoint y: 260, endPoint x: 364, endPoint y: 277, distance: 85.5
click at [364, 277] on p "Operator turned VC, with 20Y+ domain and GTM experience in industrial biotech, …" at bounding box center [395, 269] width 224 height 23
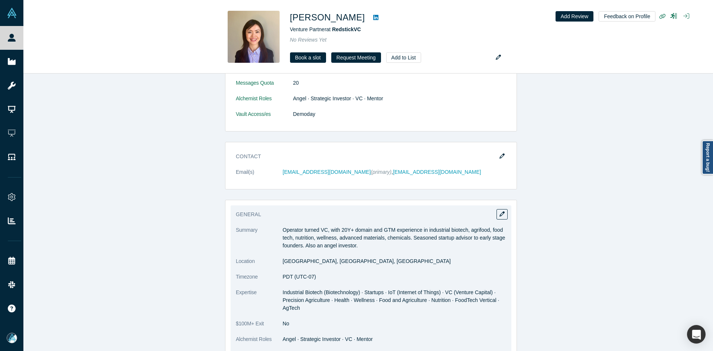
scroll to position [520, 0]
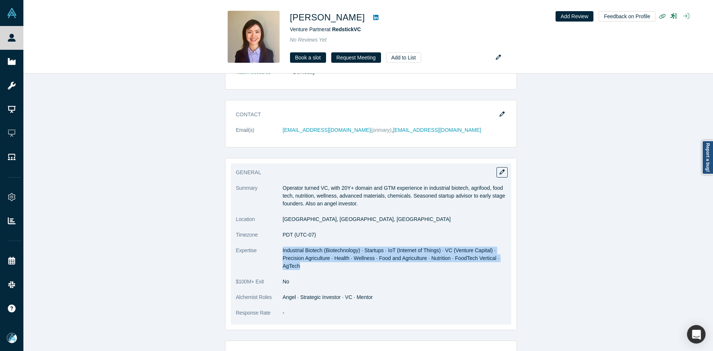
drag, startPoint x: 280, startPoint y: 249, endPoint x: 312, endPoint y: 265, distance: 36.2
click at [312, 265] on dd "Industrial Biotech (Biotechnology) · Startups · IoT (Internet of Things) · VC (…" at bounding box center [395, 258] width 224 height 23
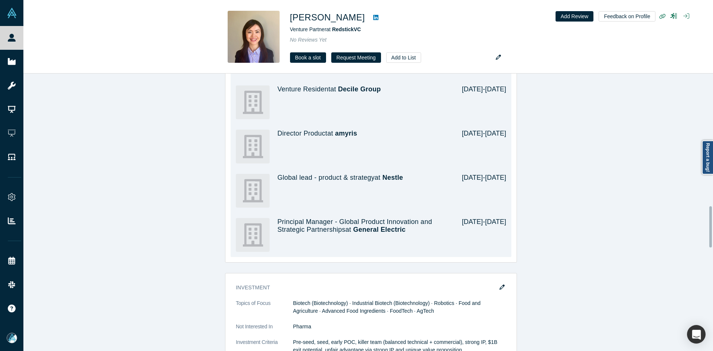
scroll to position [891, 0]
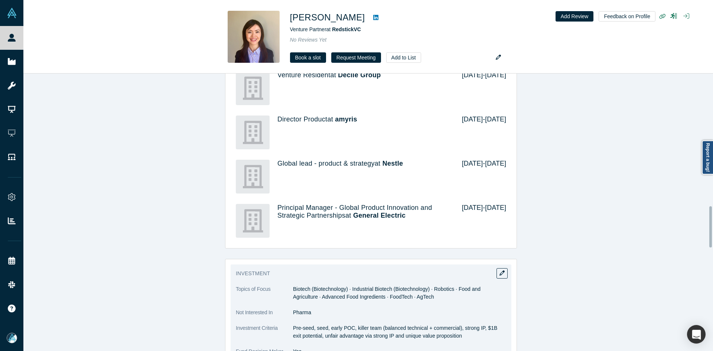
click at [306, 287] on span "Biotech (Biotechnology) · Industrial Biotech (Biotechnology) · Robotics · Food …" at bounding box center [387, 293] width 188 height 14
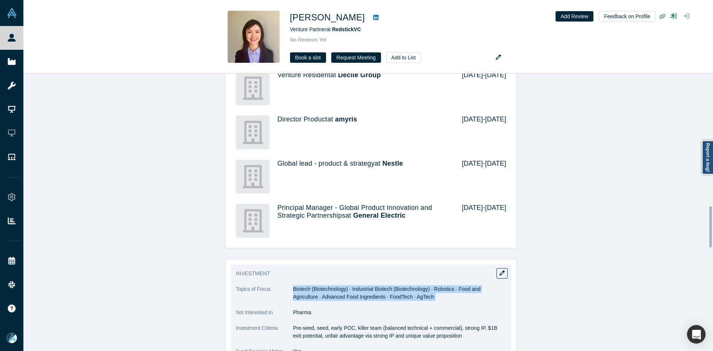
click at [306, 287] on span "Biotech (Biotechnology) · Industrial Biotech (Biotechnology) · Robotics · Food …" at bounding box center [387, 293] width 188 height 14
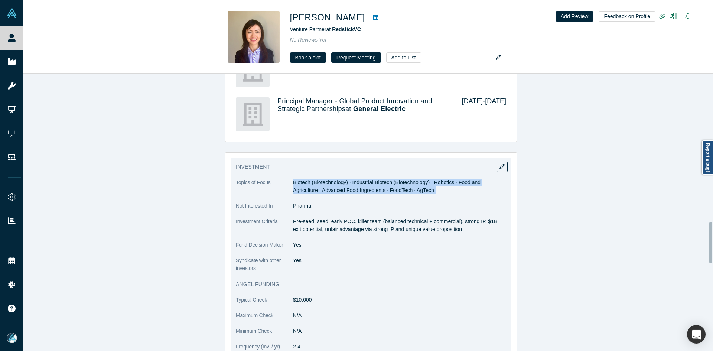
scroll to position [1002, 0]
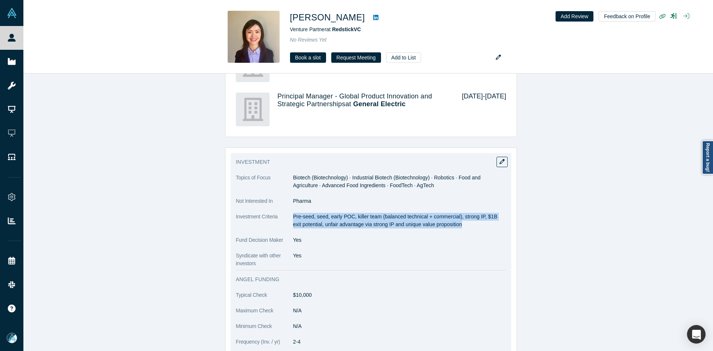
drag, startPoint x: 291, startPoint y: 215, endPoint x: 449, endPoint y: 225, distance: 158.5
click at [449, 225] on p "Pre-seed, seed, early POC, killer team (balanced technical + commercial), stron…" at bounding box center [399, 221] width 213 height 16
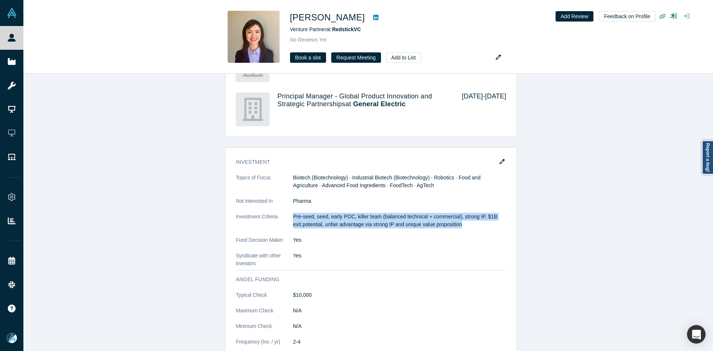
click at [514, 226] on div "Demo Day: Alchemist XL Profile Completed Attend Type Watch Live Stream User Tim…" at bounding box center [370, 165] width 695 height 1516
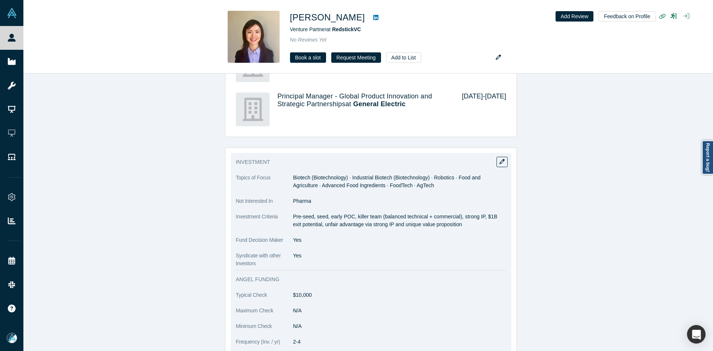
click at [436, 221] on p "Pre-seed, seed, early POC, killer team (balanced technical + commercial), stron…" at bounding box center [399, 221] width 213 height 16
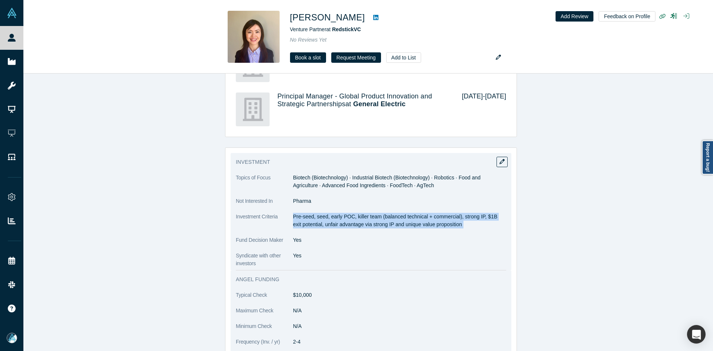
click at [436, 221] on p "Pre-seed, seed, early POC, killer team (balanced technical + commercial), stron…" at bounding box center [399, 221] width 213 height 16
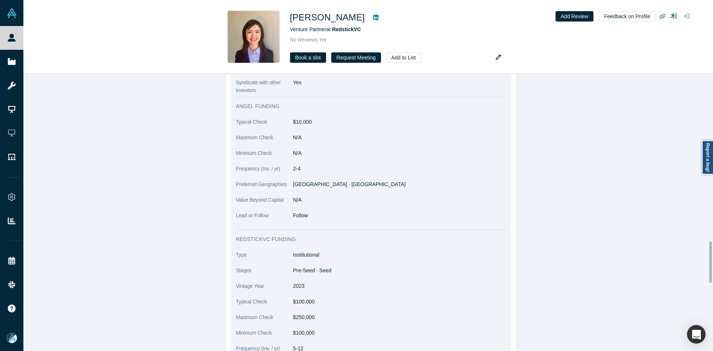
scroll to position [1262, 0]
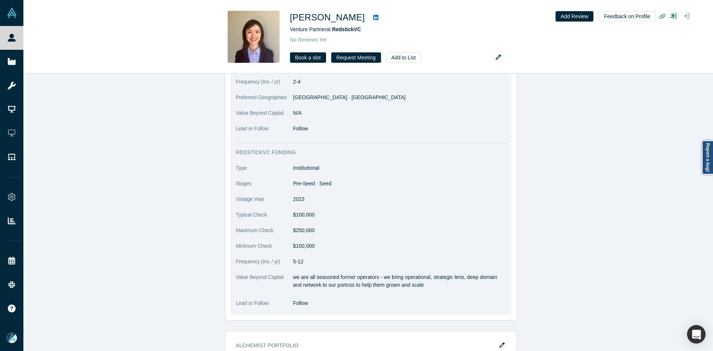
click at [293, 276] on p "we are all seasoned former operators - we bring operational, strategic lens, de…" at bounding box center [399, 281] width 213 height 16
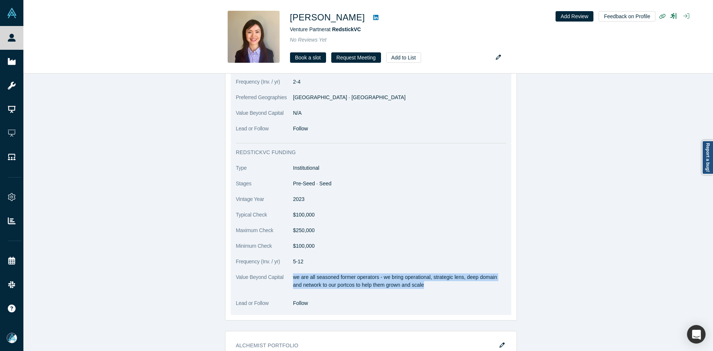
drag, startPoint x: 291, startPoint y: 277, endPoint x: 423, endPoint y: 285, distance: 132.4
click at [423, 285] on p "we are all seasoned former operators - we bring operational, strategic lens, de…" at bounding box center [399, 281] width 213 height 16
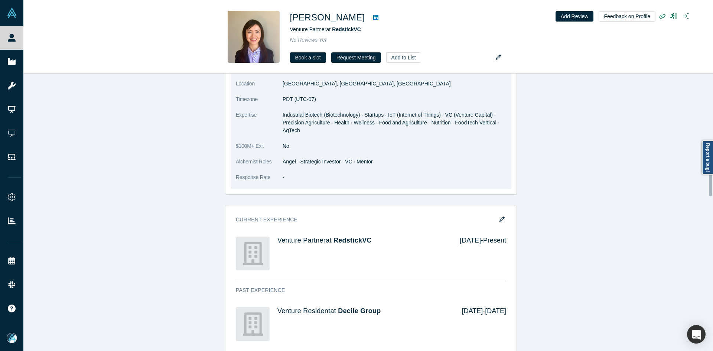
scroll to position [546, 0]
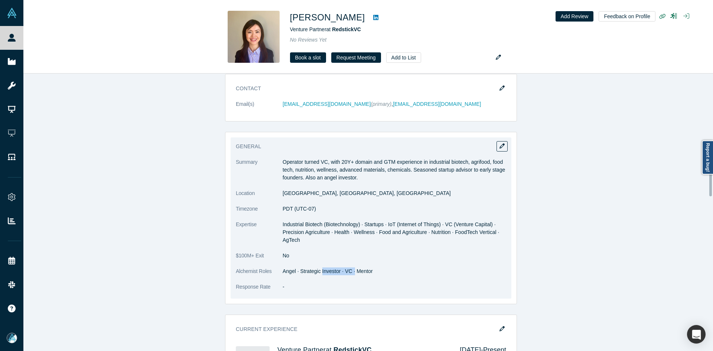
drag, startPoint x: 322, startPoint y: 272, endPoint x: 357, endPoint y: 238, distance: 49.1
click at [352, 269] on dd "Angel · Strategic Investor · VC · Mentor" at bounding box center [395, 271] width 224 height 8
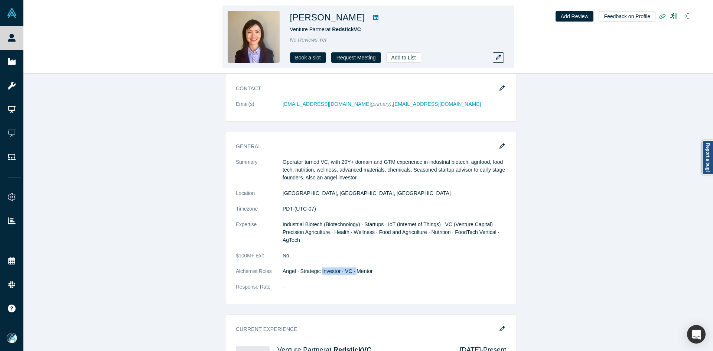
click at [373, 19] on icon at bounding box center [375, 17] width 5 height 5
drag, startPoint x: 361, startPoint y: 30, endPoint x: 334, endPoint y: 31, distance: 27.1
click at [334, 31] on div "Venture Partner at RedstickVC" at bounding box center [394, 30] width 208 height 8
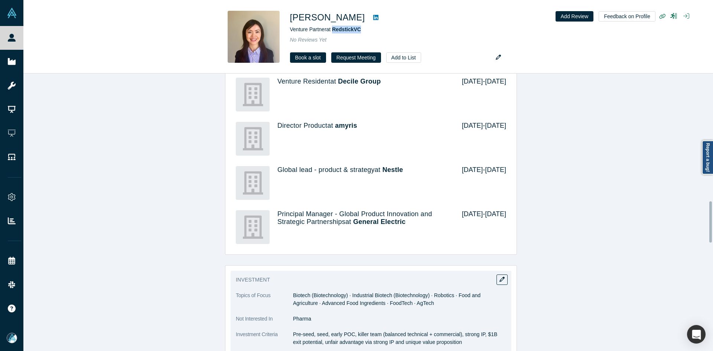
scroll to position [991, 0]
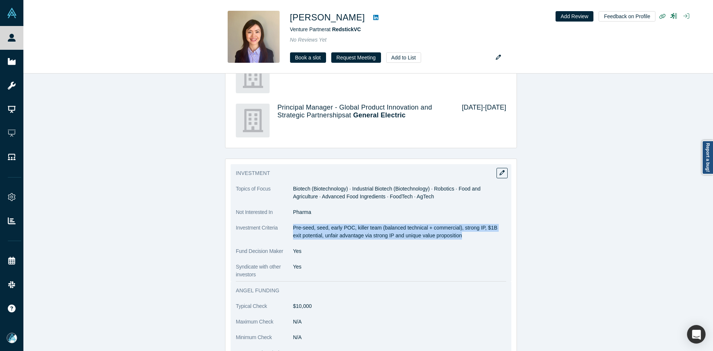
drag, startPoint x: 291, startPoint y: 226, endPoint x: 455, endPoint y: 238, distance: 164.2
click at [455, 238] on p "Pre-seed, seed, early POC, killer team (balanced technical + commercial), stron…" at bounding box center [399, 232] width 213 height 16
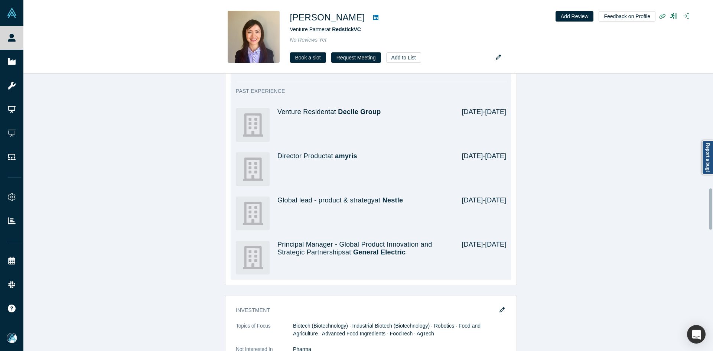
scroll to position [731, 0]
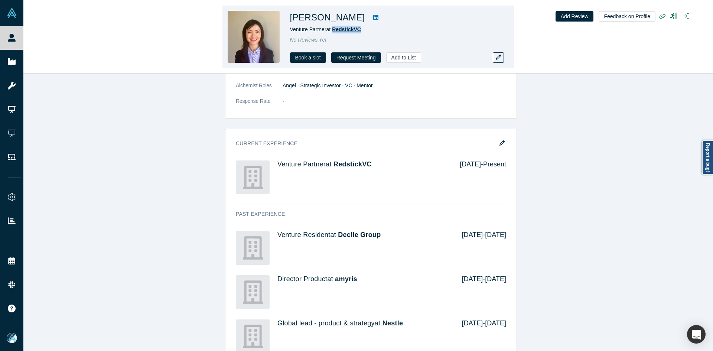
drag, startPoint x: 357, startPoint y: 29, endPoint x: 333, endPoint y: 30, distance: 24.2
click at [333, 30] on div "Venture Partner at RedstickVC" at bounding box center [394, 30] width 208 height 8
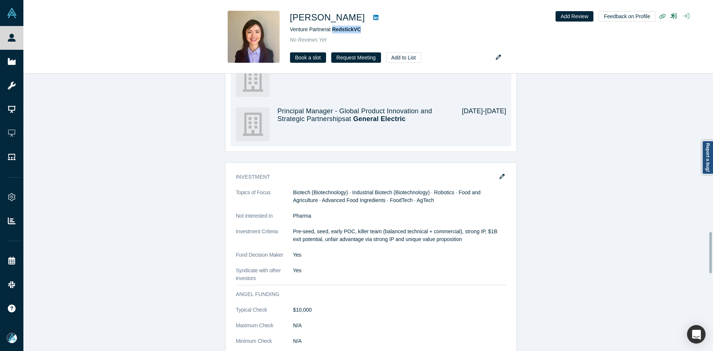
scroll to position [1066, 0]
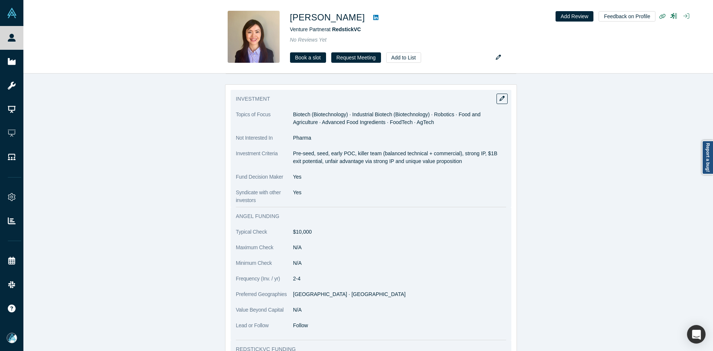
click at [378, 151] on p "Pre-seed, seed, early POC, killer team (balanced technical + commercial), stron…" at bounding box center [399, 158] width 213 height 16
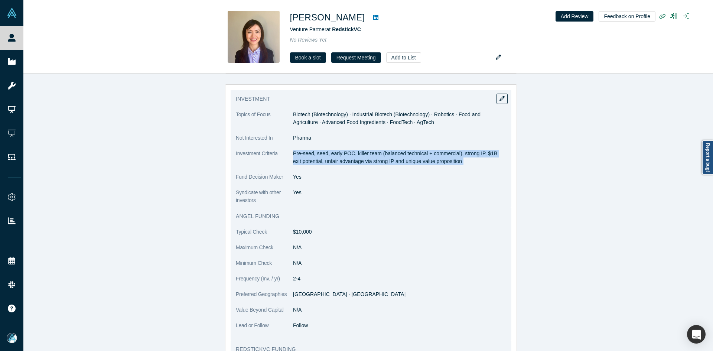
click at [378, 151] on p "Pre-seed, seed, early POC, killer team (balanced technical + commercial), stron…" at bounding box center [399, 158] width 213 height 16
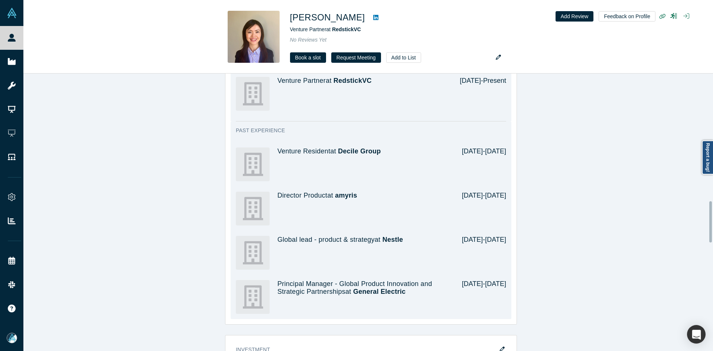
scroll to position [694, 0]
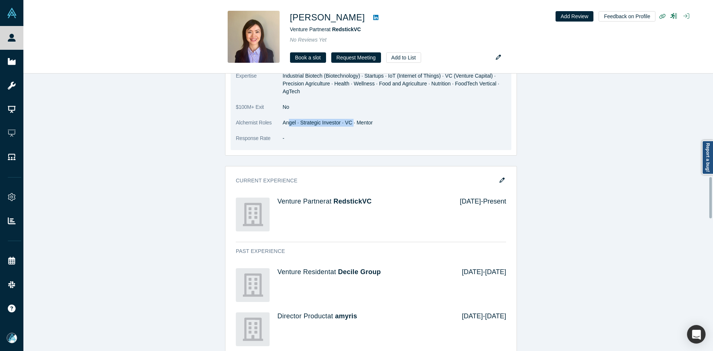
drag, startPoint x: 286, startPoint y: 121, endPoint x: 348, endPoint y: 121, distance: 62.0
click at [348, 121] on dd "Angel · Strategic Investor · VC · Mentor" at bounding box center [395, 123] width 224 height 8
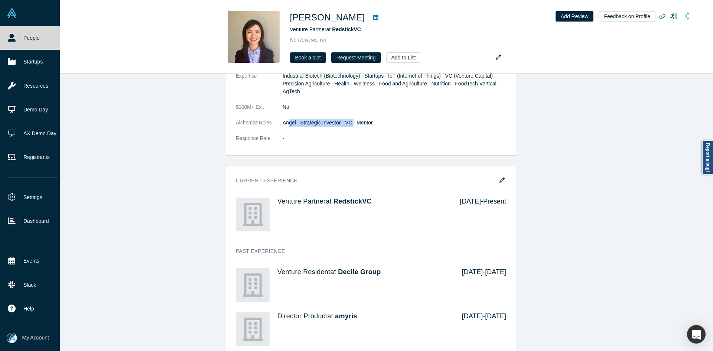
click at [19, 31] on link "People" at bounding box center [32, 38] width 65 height 24
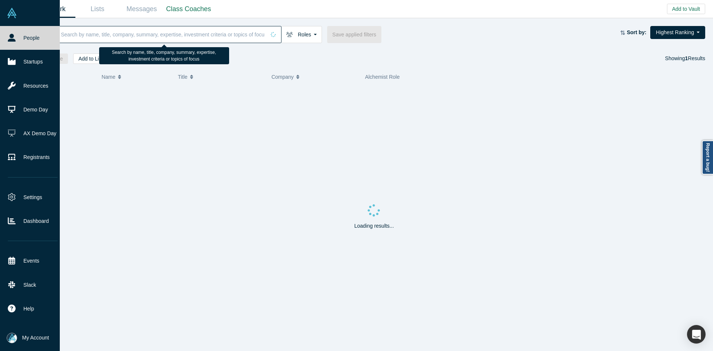
click at [144, 30] on input at bounding box center [162, 34] width 205 height 17
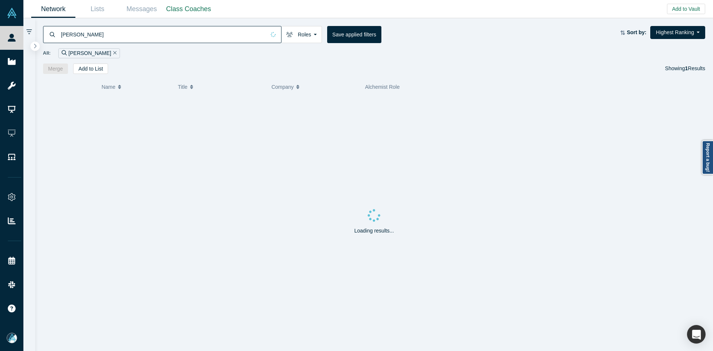
type input "[PERSON_NAME]"
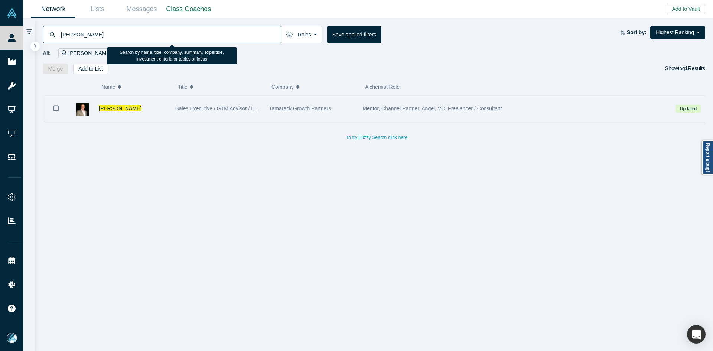
click at [56, 107] on icon "Bookmark" at bounding box center [55, 108] width 5 height 7
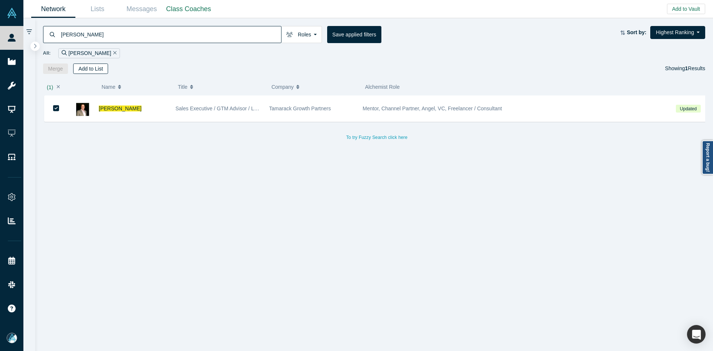
click at [86, 68] on button "Add to List" at bounding box center [90, 68] width 35 height 10
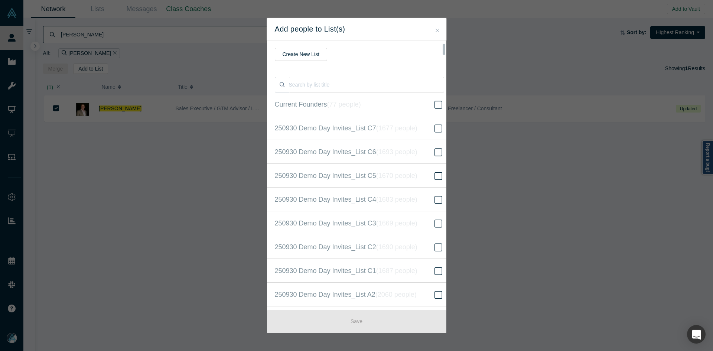
scroll to position [190, 0]
click at [402, 176] on icon "( 16669 people )" at bounding box center [405, 175] width 45 height 7
click at [0, 0] on input "250930 Demo Day Invites_Base List ( 16669 people )" at bounding box center [0, 0] width 0 height 0
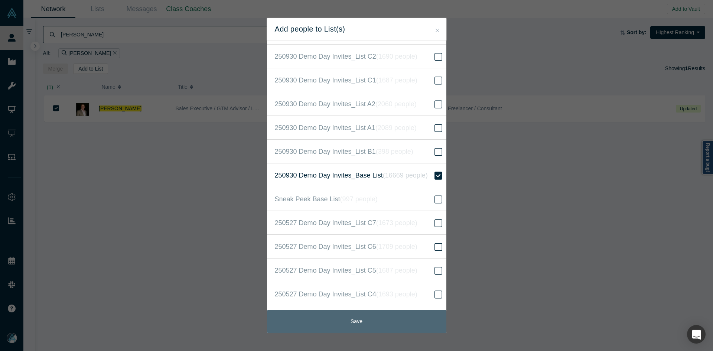
click at [352, 330] on button "Save" at bounding box center [356, 321] width 179 height 23
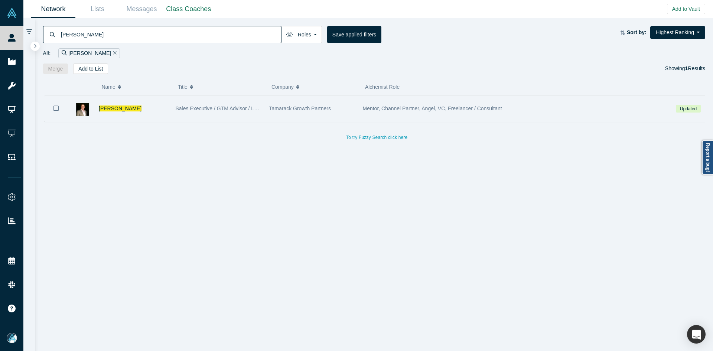
click at [112, 104] on div "[PERSON_NAME]" at bounding box center [133, 109] width 69 height 26
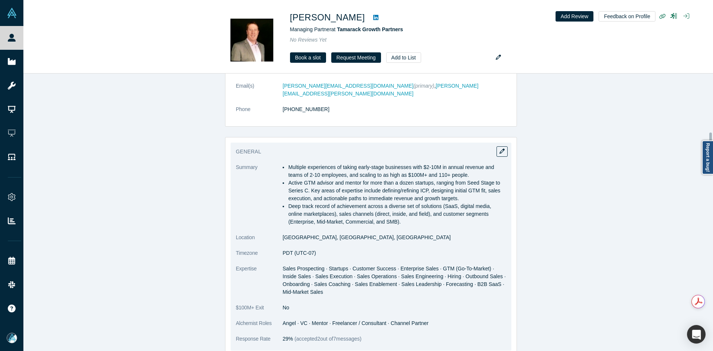
scroll to position [520, 0]
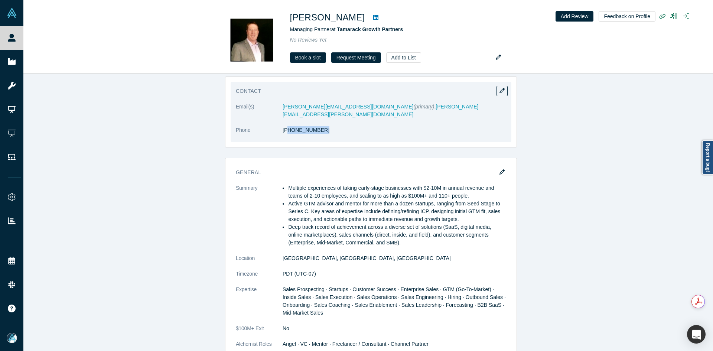
drag, startPoint x: 317, startPoint y: 127, endPoint x: 284, endPoint y: 126, distance: 32.3
click at [284, 126] on dl "Email(s) [PERSON_NAME][EMAIL_ADDRESS][DOMAIN_NAME] (primary) , [PERSON_NAME][EM…" at bounding box center [371, 122] width 270 height 39
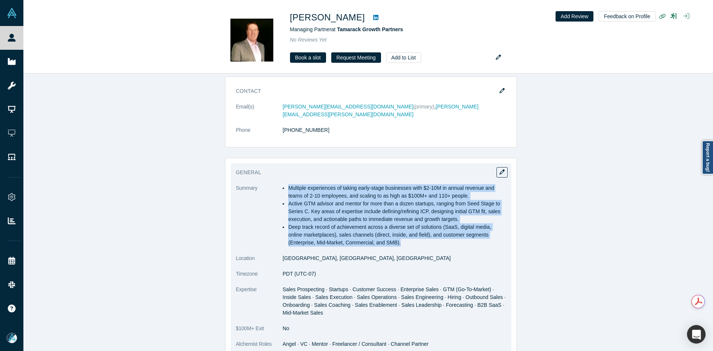
drag, startPoint x: 286, startPoint y: 178, endPoint x: 424, endPoint y: 234, distance: 148.7
click at [424, 234] on ul "Multiple experiences of taking early-stage businesses with $2-10M in annual rev…" at bounding box center [395, 215] width 224 height 62
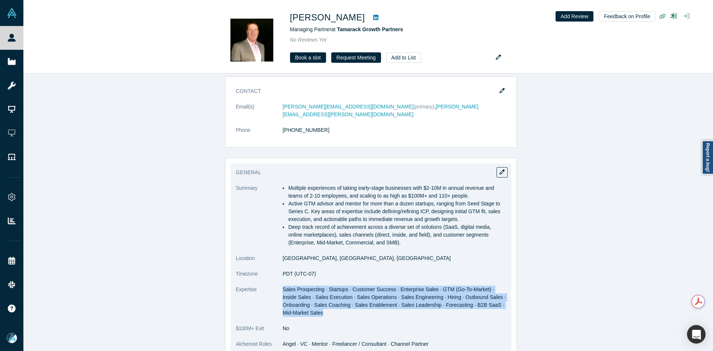
drag, startPoint x: 281, startPoint y: 280, endPoint x: 322, endPoint y: 304, distance: 47.6
click at [322, 304] on dd "Sales Prospecting · Startups · Customer Success · Enterprise Sales · GTM (Go-To…" at bounding box center [395, 301] width 224 height 31
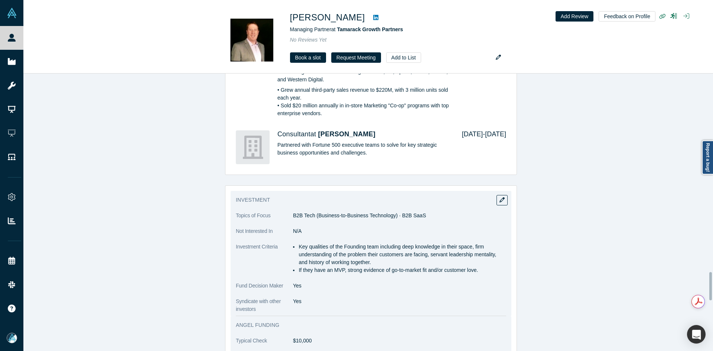
scroll to position [1968, 0]
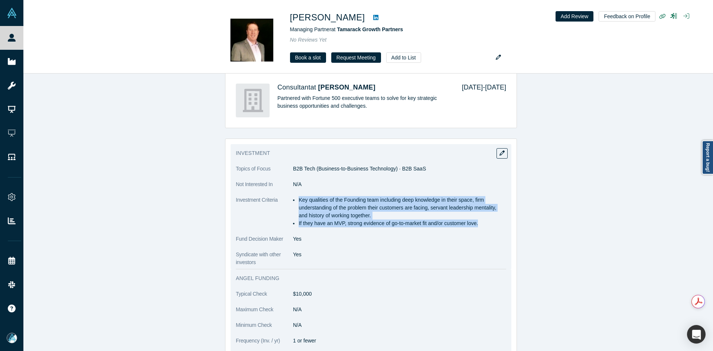
drag, startPoint x: 296, startPoint y: 205, endPoint x: 483, endPoint y: 236, distance: 189.2
click at [483, 236] on dl "Topics of Focus B2B Tech (Business-to-Business Technology) · B2B SaaS Not Inter…" at bounding box center [371, 215] width 270 height 101
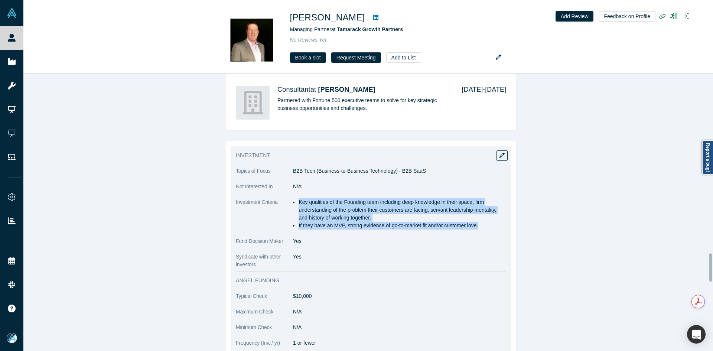
scroll to position [2005, 0]
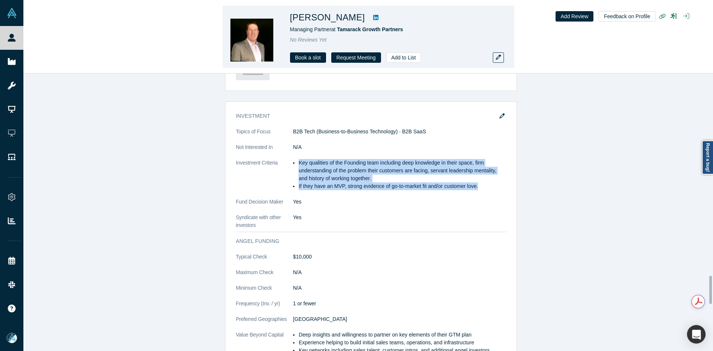
click at [238, 16] on img at bounding box center [254, 37] width 52 height 52
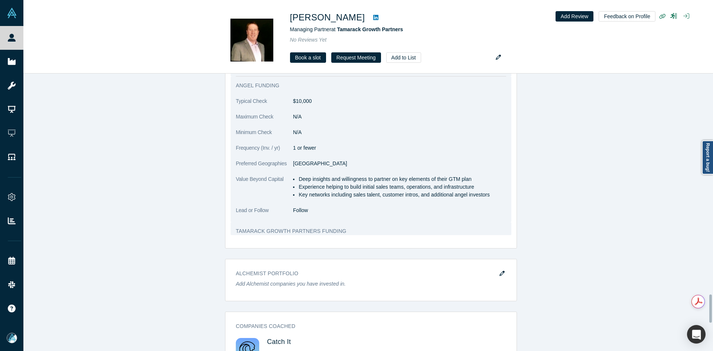
scroll to position [2191, 0]
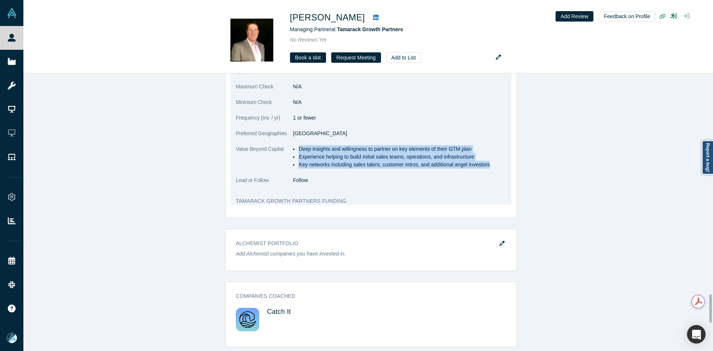
drag, startPoint x: 296, startPoint y: 157, endPoint x: 490, endPoint y: 176, distance: 195.4
click at [490, 169] on ul "Deep insights and willingness to partner on key elements of their GTM plan Expe…" at bounding box center [399, 156] width 213 height 23
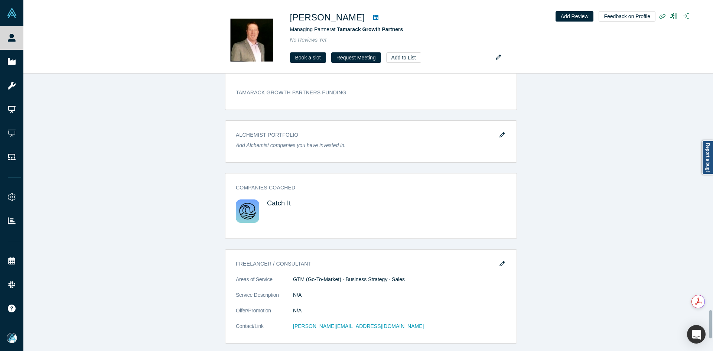
scroll to position [2413, 0]
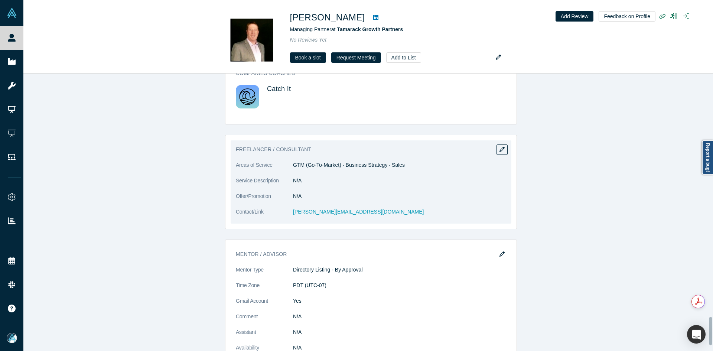
click at [331, 169] on dd "GTM (Go-To-Market) · Business Strategy · Sales" at bounding box center [399, 165] width 213 height 8
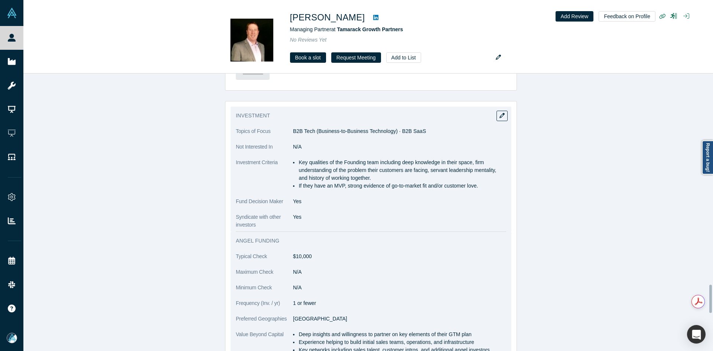
scroll to position [2093, 0]
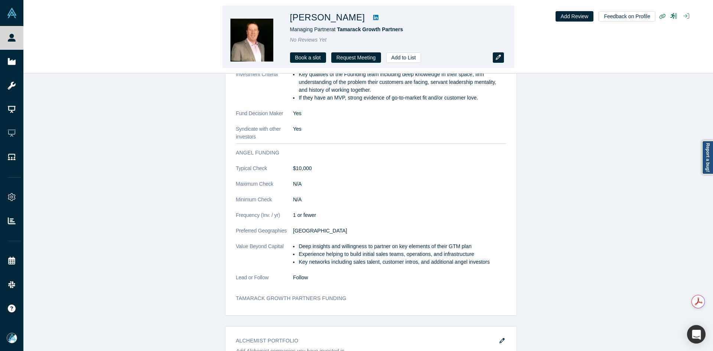
click at [495, 58] on button "button" at bounding box center [498, 57] width 11 height 10
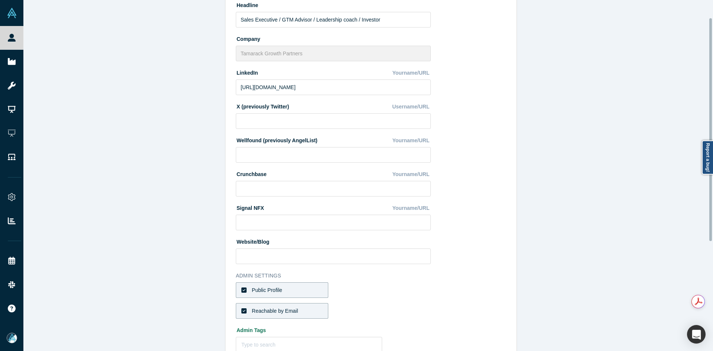
scroll to position [186, 0]
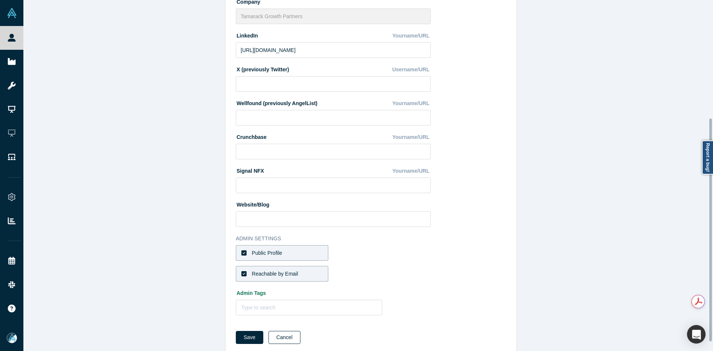
click at [281, 335] on button "Cancel" at bounding box center [284, 337] width 32 height 13
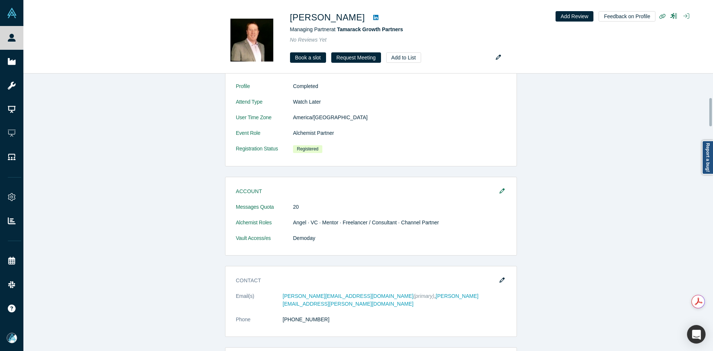
scroll to position [446, 0]
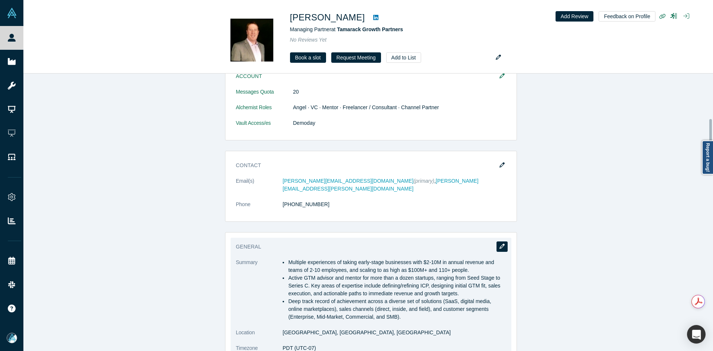
click at [501, 244] on icon "button" at bounding box center [501, 246] width 5 height 5
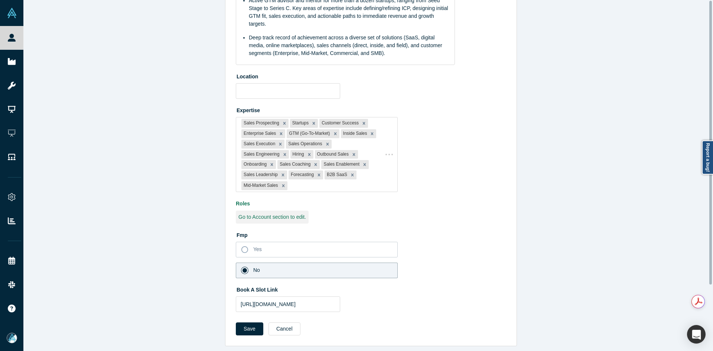
scroll to position [0, 0]
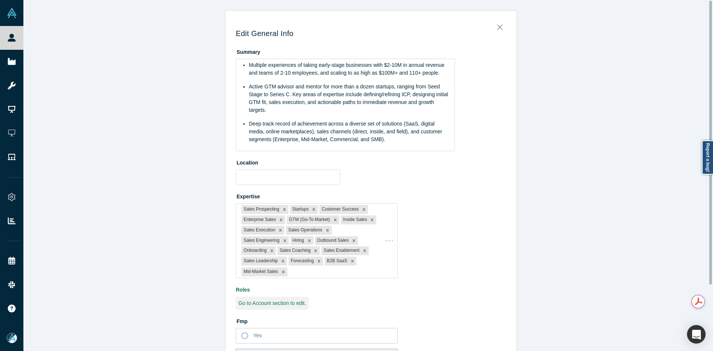
type input "[GEOGRAPHIC_DATA], [GEOGRAPHIC_DATA], [GEOGRAPHIC_DATA]"
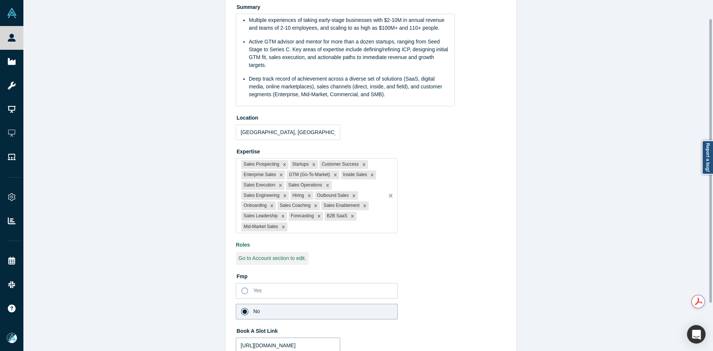
scroll to position [81, 0]
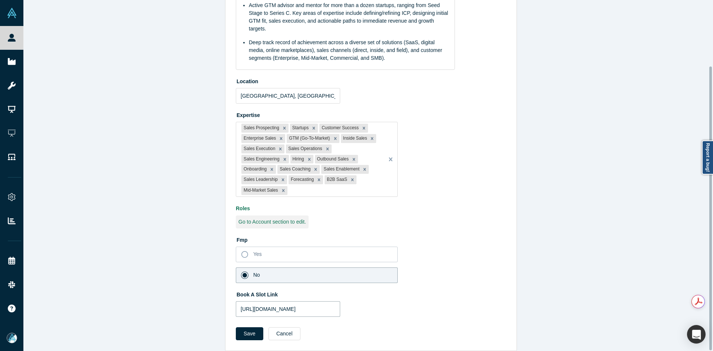
click at [288, 301] on input "[URL][DOMAIN_NAME]" at bounding box center [288, 309] width 104 height 16
click at [248, 327] on button "Save" at bounding box center [249, 333] width 27 height 13
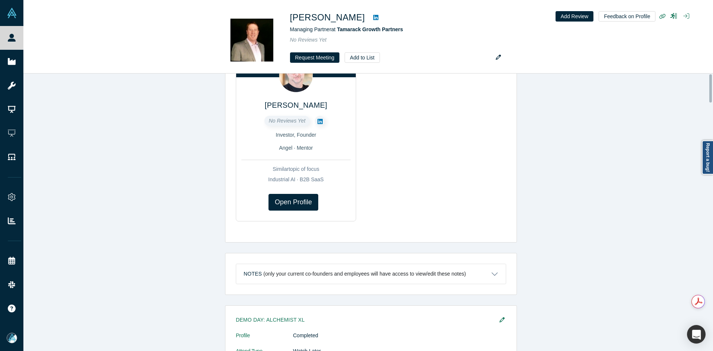
scroll to position [0, 0]
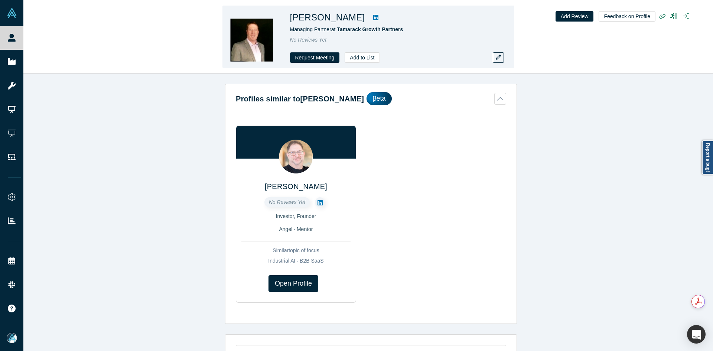
click at [373, 16] on icon at bounding box center [375, 17] width 5 height 5
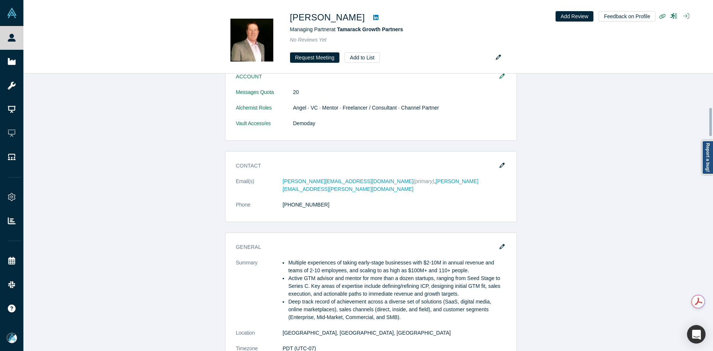
scroll to position [446, 0]
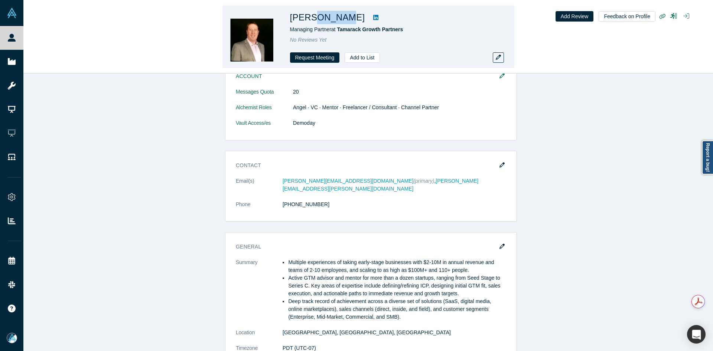
drag, startPoint x: 347, startPoint y: 21, endPoint x: 317, endPoint y: 20, distance: 30.1
click at [317, 20] on h1 "[PERSON_NAME]" at bounding box center [327, 17] width 75 height 13
drag, startPoint x: 389, startPoint y: 29, endPoint x: 338, endPoint y: 30, distance: 51.6
click at [338, 30] on div "Managing Partner at Tamarack Growth Partners" at bounding box center [394, 30] width 208 height 8
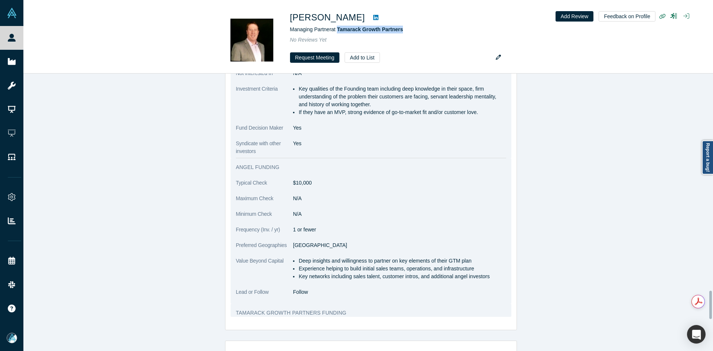
scroll to position [2005, 0]
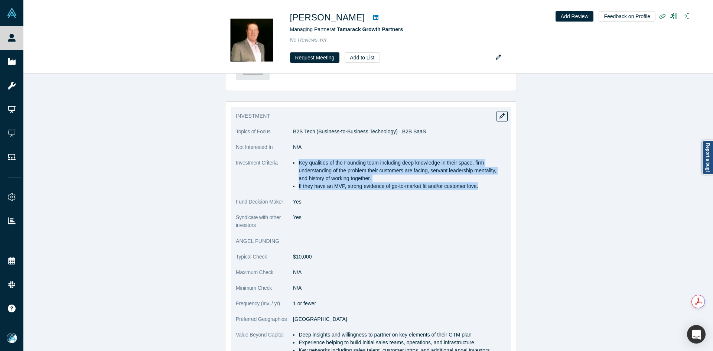
drag, startPoint x: 296, startPoint y: 169, endPoint x: 503, endPoint y: 192, distance: 208.4
click at [503, 192] on div "Investment Topics of Focus B2B Tech (Business-to-Business Technology) · B2B Saa…" at bounding box center [371, 169] width 281 height 125
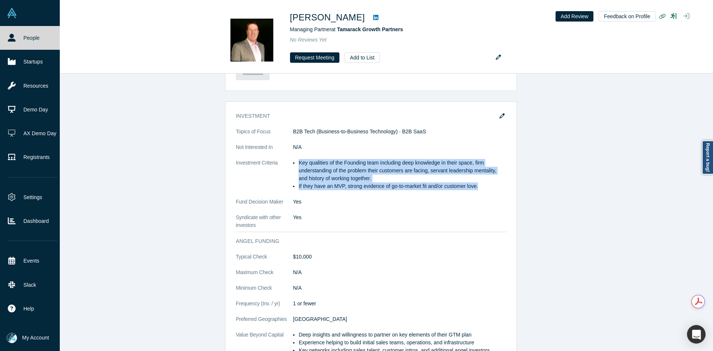
click at [18, 34] on link "People" at bounding box center [32, 38] width 65 height 24
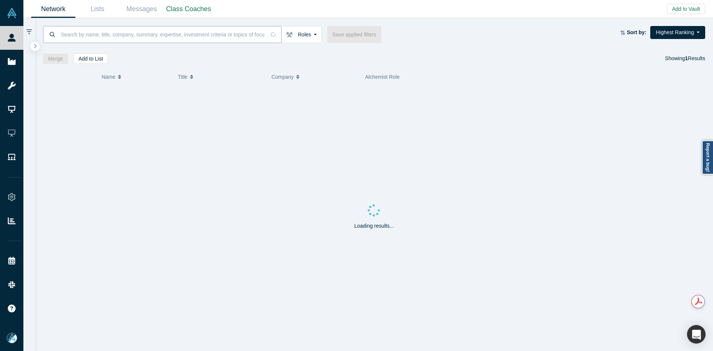
click at [123, 33] on input at bounding box center [162, 34] width 205 height 17
paste input "[PERSON_NAME]"
type input "[PERSON_NAME]"
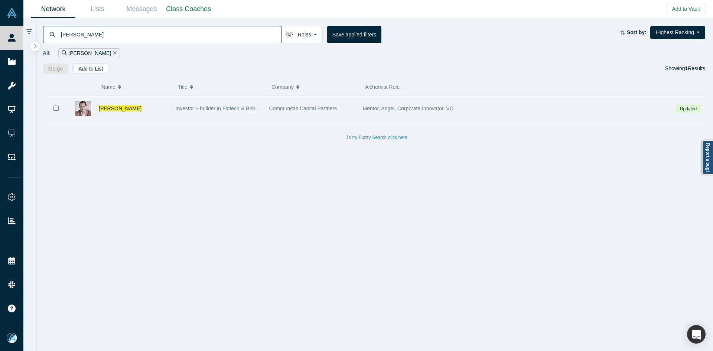
click at [60, 107] on button "Bookmark" at bounding box center [56, 108] width 23 height 26
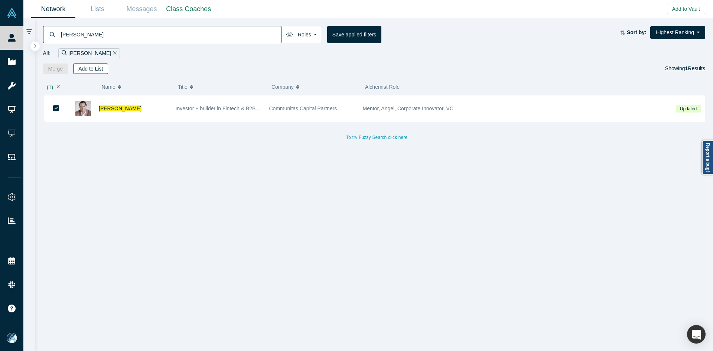
click at [91, 68] on button "Add to List" at bounding box center [90, 68] width 35 height 10
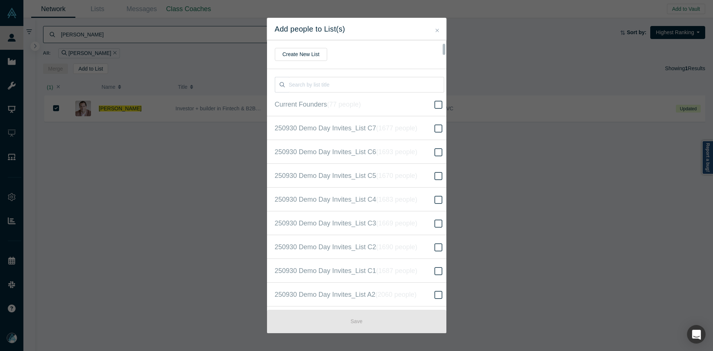
scroll to position [190, 0]
click at [424, 177] on icon "( 16669 people )" at bounding box center [405, 175] width 45 height 7
click at [0, 0] on input "250930 Demo Day Invites_Base List ( 16669 people )" at bounding box center [0, 0] width 0 height 0
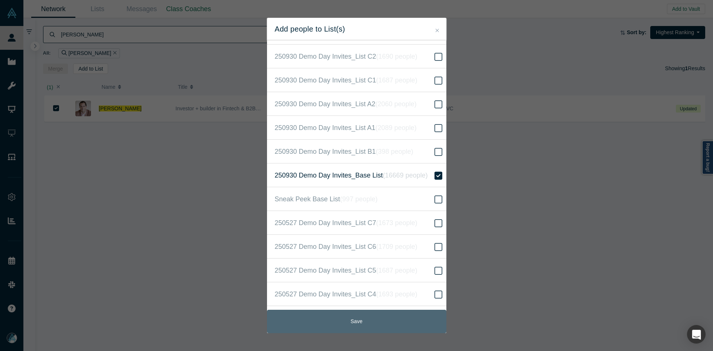
click at [379, 327] on button "Save" at bounding box center [356, 321] width 179 height 23
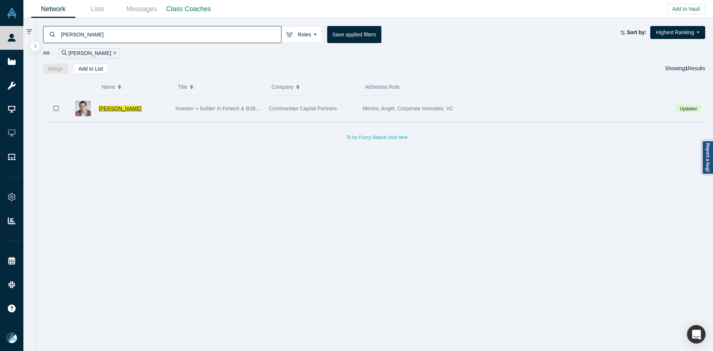
click at [105, 110] on span "[PERSON_NAME]" at bounding box center [120, 108] width 43 height 6
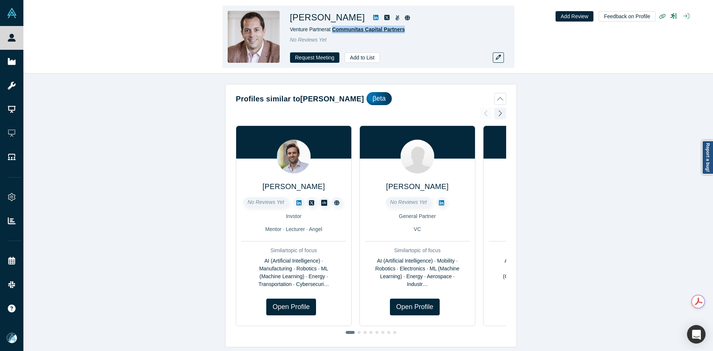
drag, startPoint x: 405, startPoint y: 29, endPoint x: 333, endPoint y: 31, distance: 71.7
click at [333, 31] on div "Venture Partner at Communitas Capital Partners" at bounding box center [394, 30] width 208 height 8
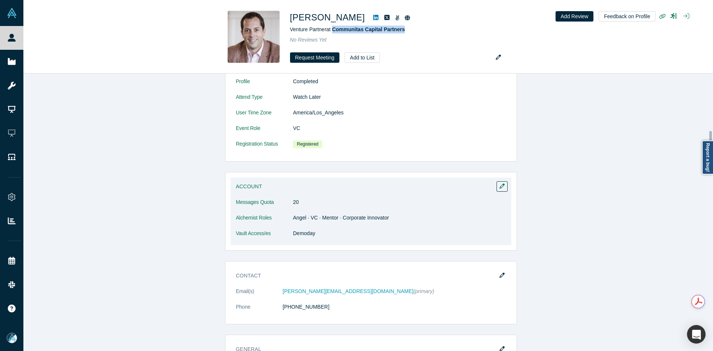
scroll to position [408, 0]
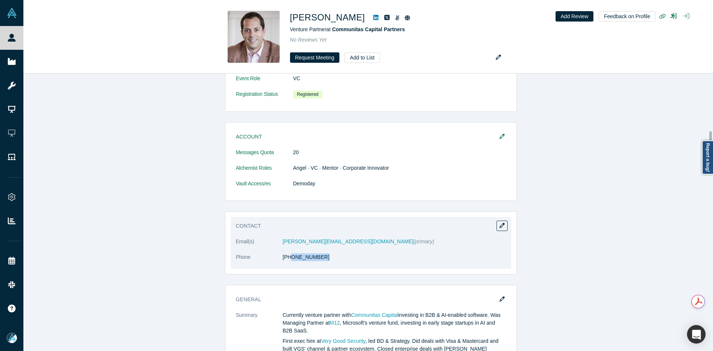
drag, startPoint x: 318, startPoint y: 265, endPoint x: 286, endPoint y: 265, distance: 31.9
click at [286, 265] on dl "Email(s) [PERSON_NAME][EMAIL_ADDRESS][DOMAIN_NAME] (primary) Phone [PHONE_NUMBE…" at bounding box center [371, 253] width 270 height 31
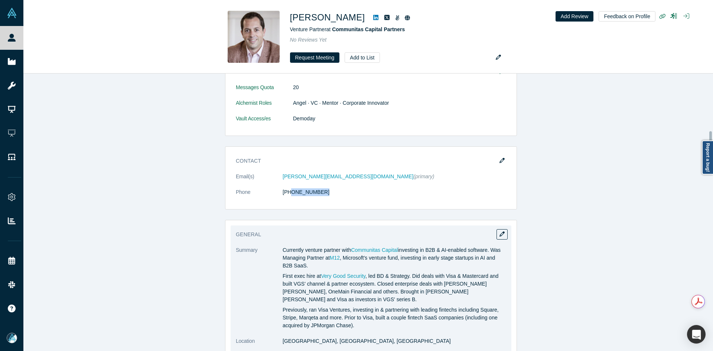
scroll to position [557, 0]
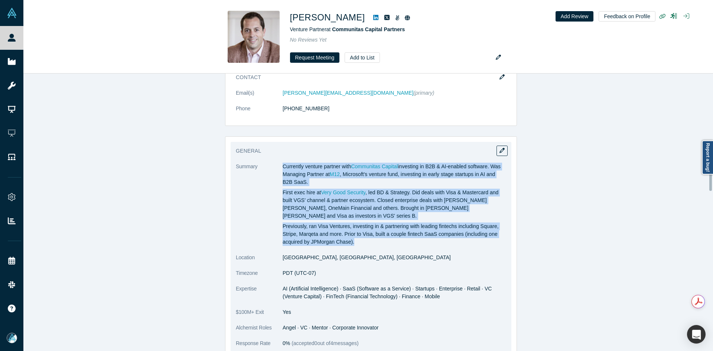
drag, startPoint x: 280, startPoint y: 167, endPoint x: 378, endPoint y: 231, distance: 117.2
click at [378, 231] on div "Currently venture partner with Communitas Capital investing in B2B & AI-enabled…" at bounding box center [395, 204] width 224 height 83
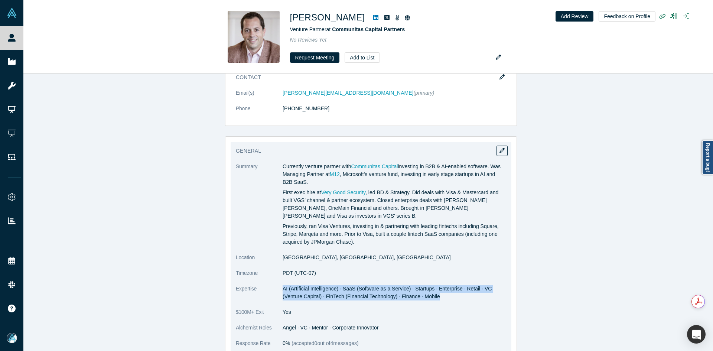
drag, startPoint x: 280, startPoint y: 280, endPoint x: 434, endPoint y: 293, distance: 154.3
click at [434, 293] on dl "Summary Currently venture partner with Communitas Capital investing in B2B & AI…" at bounding box center [371, 259] width 270 height 192
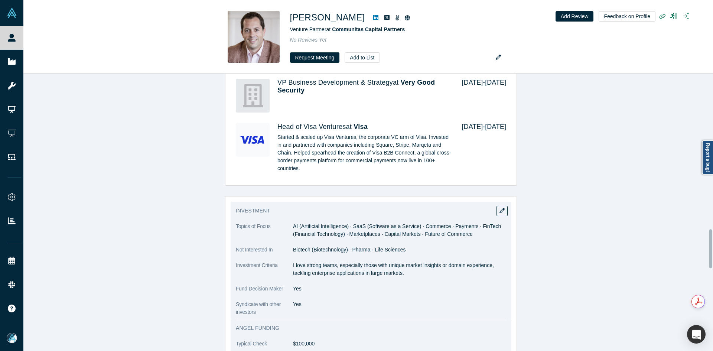
scroll to position [1114, 0]
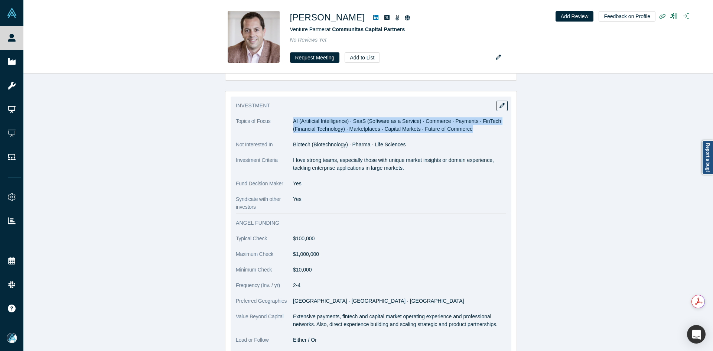
drag, startPoint x: 292, startPoint y: 119, endPoint x: 469, endPoint y: 130, distance: 177.5
click at [469, 130] on dd "AI (Artificial Intelligence) · SaaS (Software as a Service) · Commerce · Paymen…" at bounding box center [399, 125] width 213 height 16
drag, startPoint x: 290, startPoint y: 158, endPoint x: 457, endPoint y: 168, distance: 167.4
click at [457, 168] on p "I love strong teams, especially those with unique market insights or domain exp…" at bounding box center [399, 164] width 213 height 16
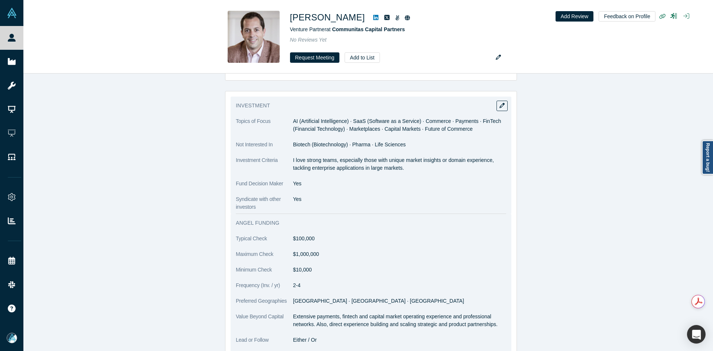
click at [293, 317] on p "Extensive payments, fintech and capital market operating experience and profess…" at bounding box center [399, 321] width 213 height 16
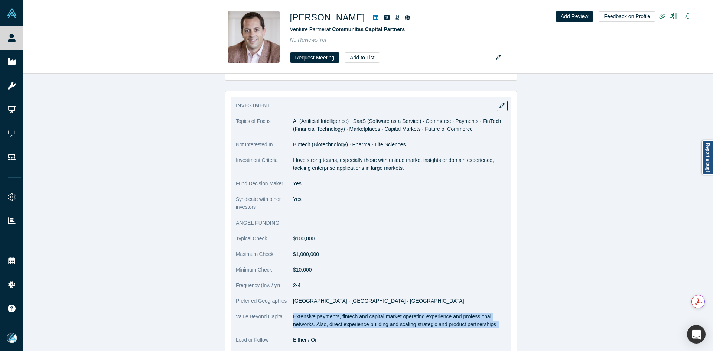
click at [293, 317] on p "Extensive payments, fintech and capital market operating experience and profess…" at bounding box center [399, 321] width 213 height 16
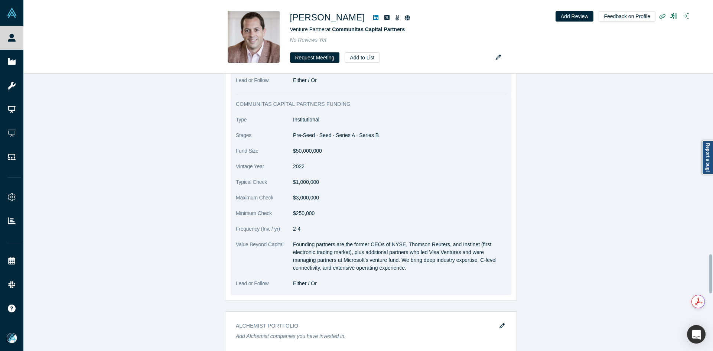
scroll to position [1374, 0]
click at [303, 251] on p "Founding partners are the former CEOs of NYSE, Thomson Reuters, and Instinet (f…" at bounding box center [399, 255] width 213 height 31
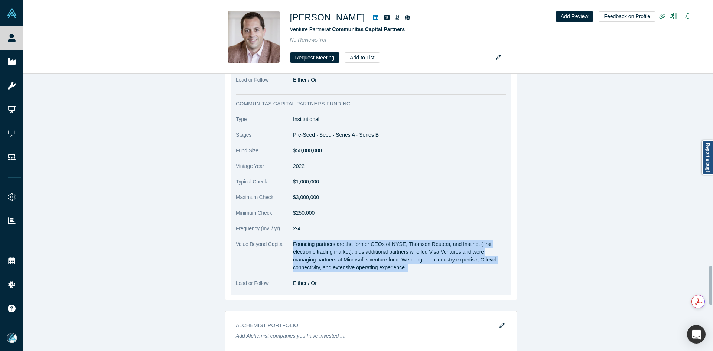
click at [303, 251] on p "Founding partners are the former CEOs of NYSE, Thomson Reuters, and Instinet (f…" at bounding box center [399, 255] width 213 height 31
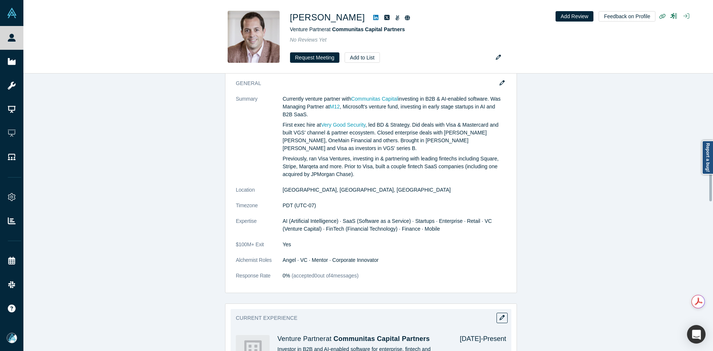
scroll to position [624, 0]
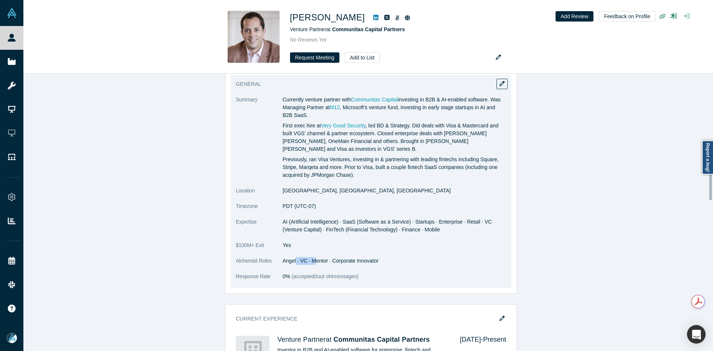
drag, startPoint x: 313, startPoint y: 252, endPoint x: 289, endPoint y: 238, distance: 27.9
click at [291, 246] on dl "Summary Currently venture partner with Communitas Capital investing in B2B & AI…" at bounding box center [371, 192] width 270 height 192
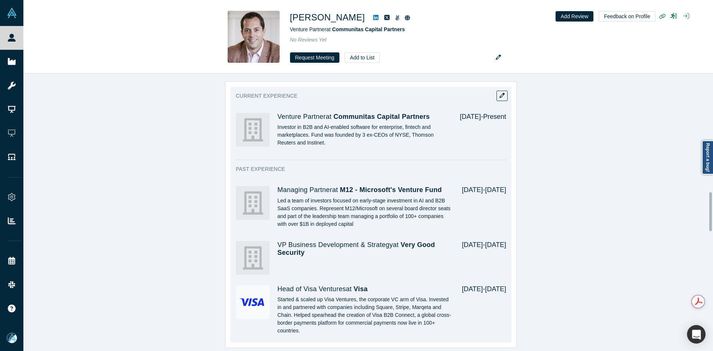
scroll to position [772, 0]
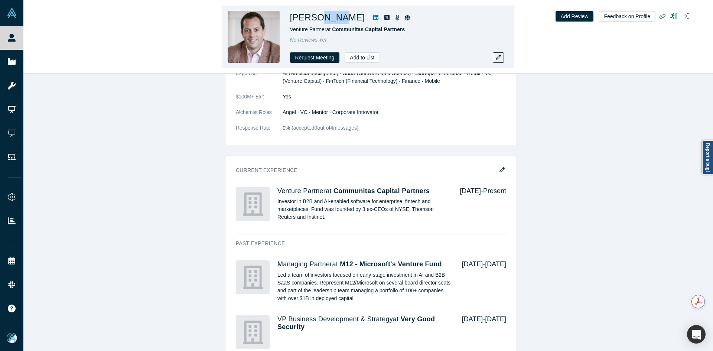
drag, startPoint x: 331, startPoint y: 20, endPoint x: 314, endPoint y: 20, distance: 16.7
click at [314, 20] on h1 "[PERSON_NAME]" at bounding box center [327, 17] width 75 height 13
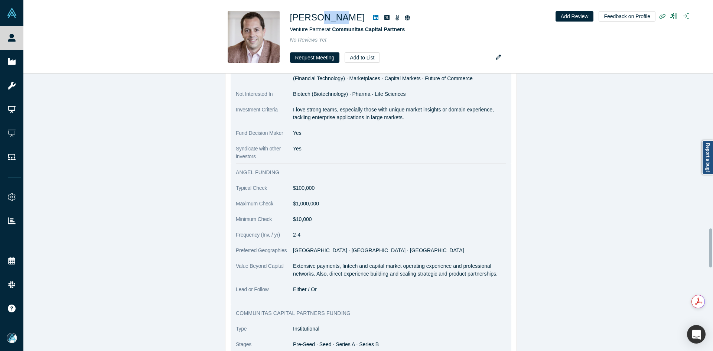
scroll to position [1106, 0]
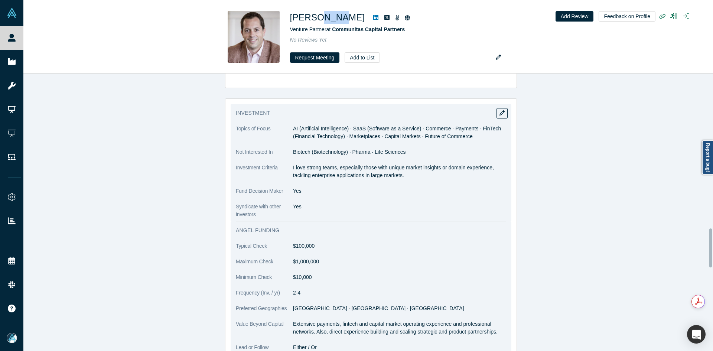
drag, startPoint x: 291, startPoint y: 167, endPoint x: 433, endPoint y: 175, distance: 142.4
click at [433, 175] on p "I love strong teams, especially those with unique market insights or domain exp…" at bounding box center [399, 172] width 213 height 16
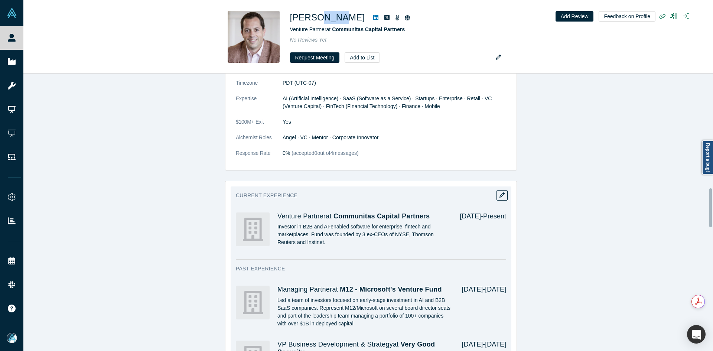
scroll to position [661, 0]
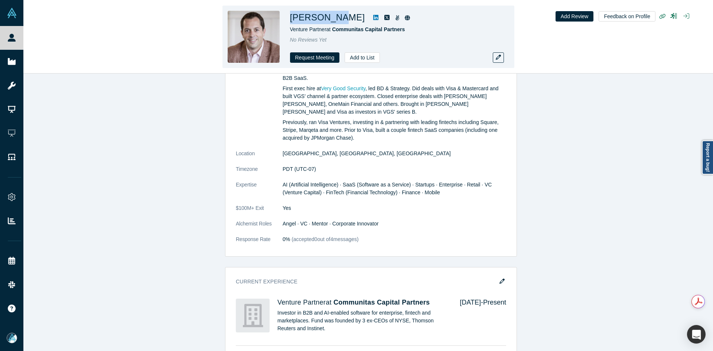
drag, startPoint x: 316, startPoint y: 20, endPoint x: 293, endPoint y: 18, distance: 23.5
click at [291, 19] on h1 "[PERSON_NAME]" at bounding box center [327, 17] width 75 height 13
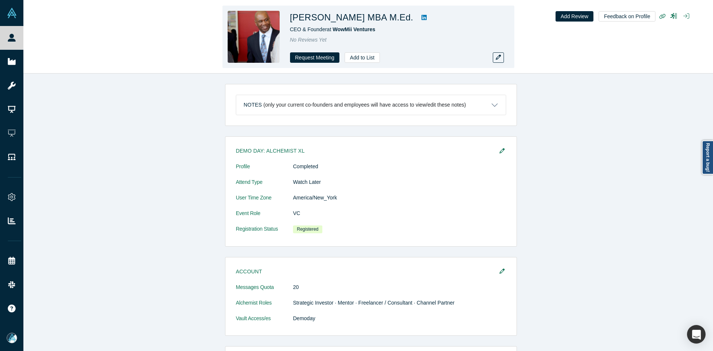
click at [187, 14] on div "Eric A Hicklen MBA M.Ed. CEO & Founder at WowMii Ventures No Reviews Yet Reques…" at bounding box center [367, 36] width 689 height 73
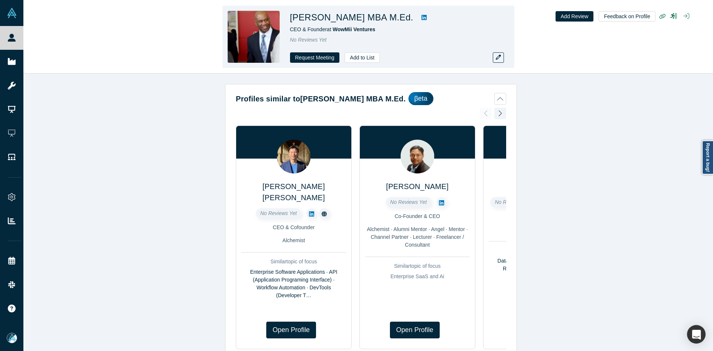
copy h1 "ric A Hicklen MBA M.Ed."
drag, startPoint x: 391, startPoint y: 19, endPoint x: 293, endPoint y: 19, distance: 98.8
click at [293, 19] on h1 "[PERSON_NAME] MBA M.Ed." at bounding box center [351, 17] width 123 height 13
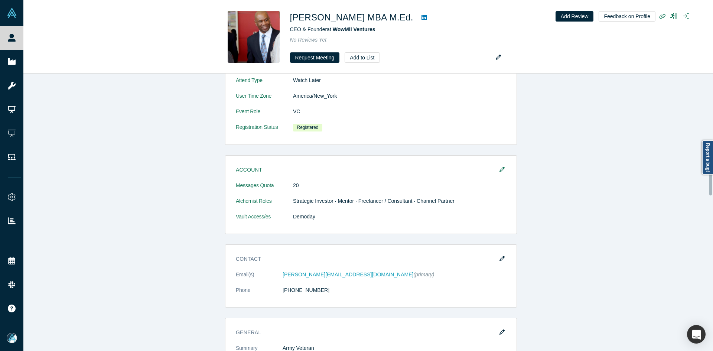
scroll to position [408, 0]
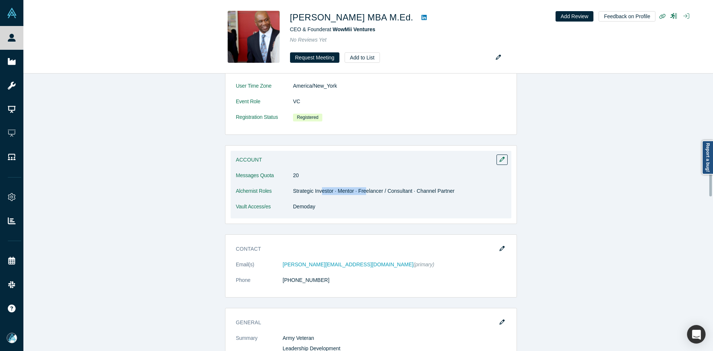
drag, startPoint x: 372, startPoint y: 193, endPoint x: 371, endPoint y: 186, distance: 6.5
click at [373, 193] on dd "Strategic Investor · Mentor · Freelancer / Consultant · Channel Partner" at bounding box center [399, 191] width 213 height 8
